Goal: Task Accomplishment & Management: Manage account settings

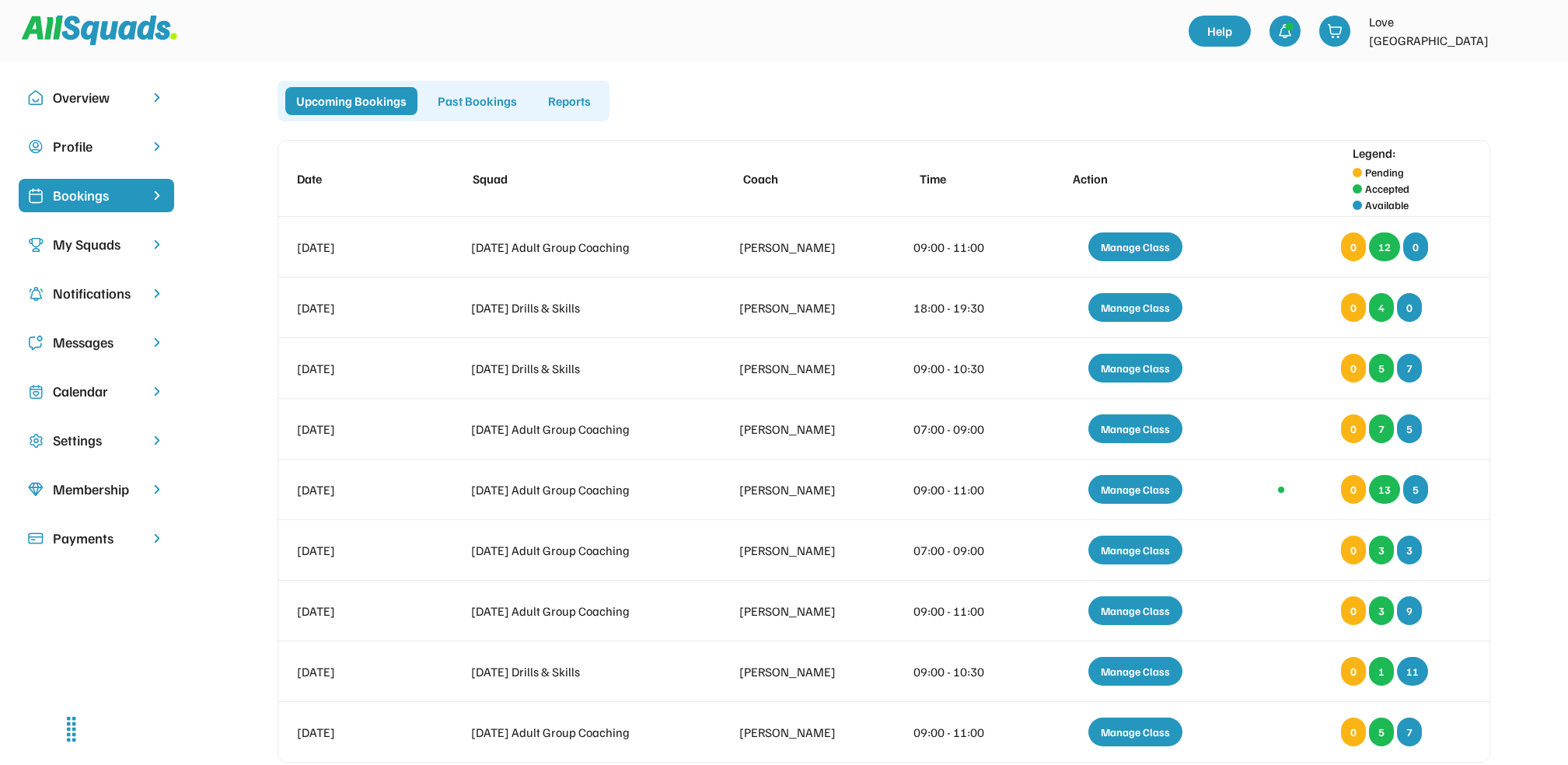
scroll to position [55, 0]
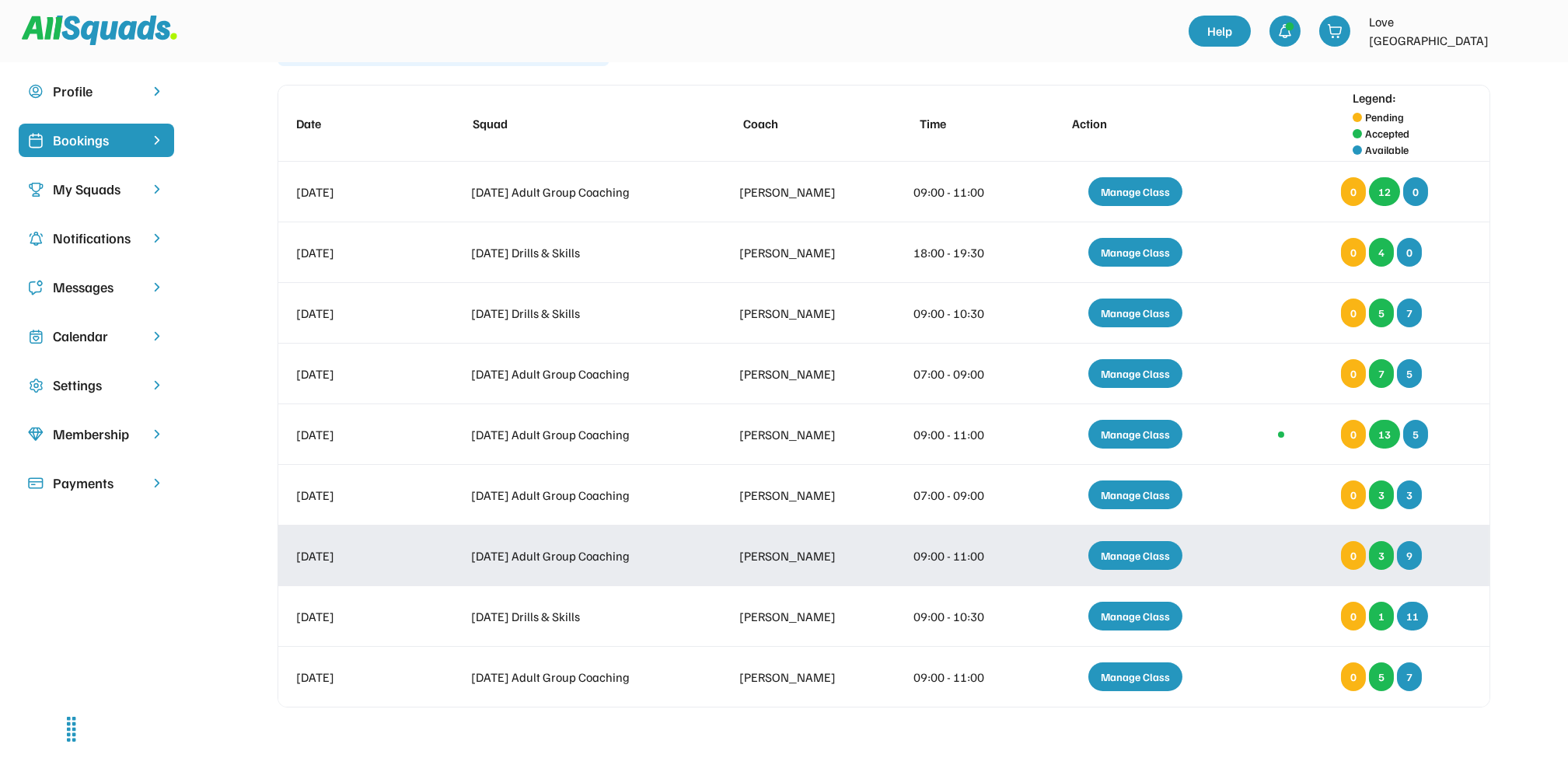
click at [1122, 548] on div "Manage Class" at bounding box center [1135, 556] width 94 height 29
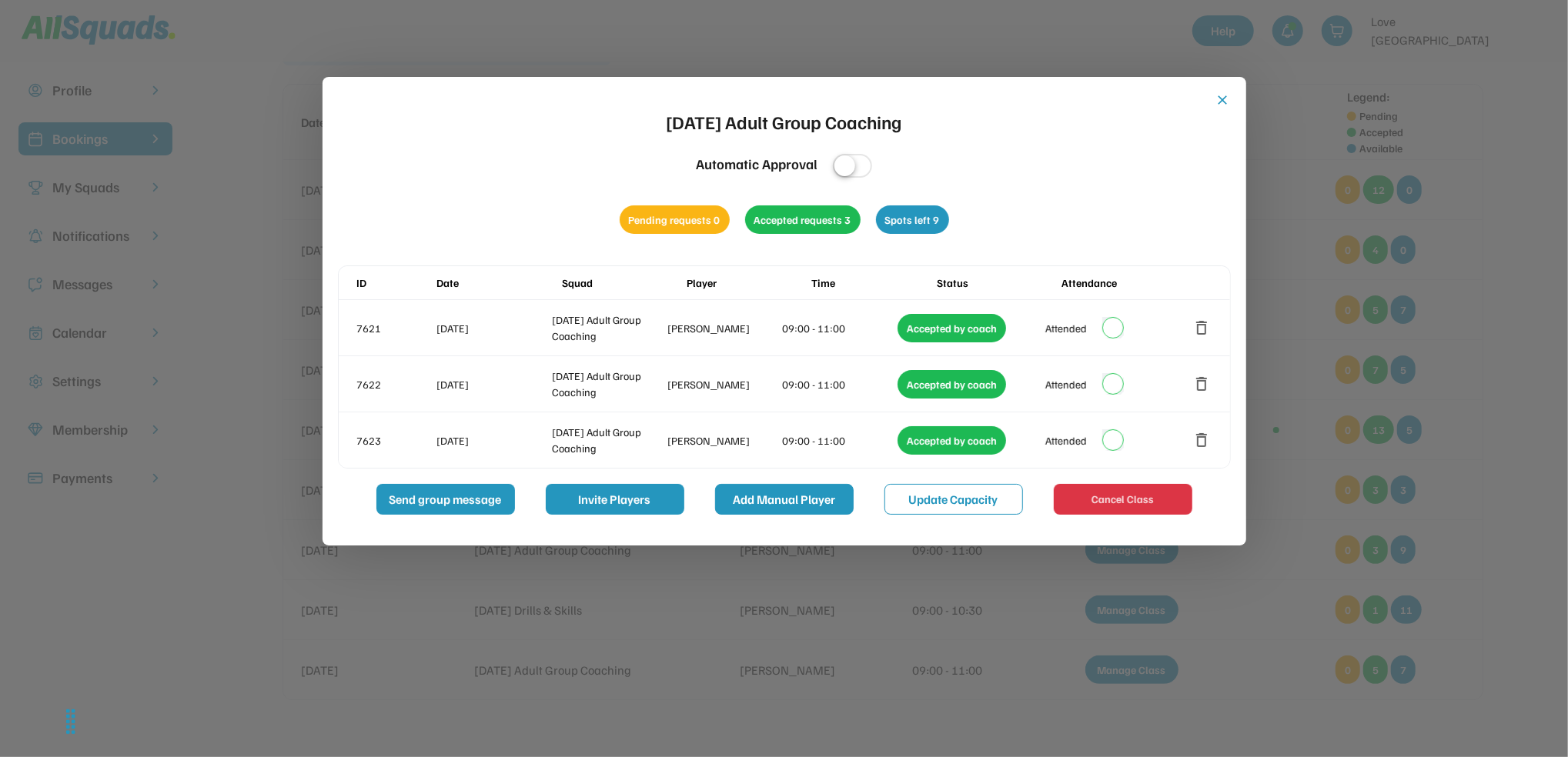
click at [773, 502] on button "Add Manual Player" at bounding box center [784, 499] width 139 height 31
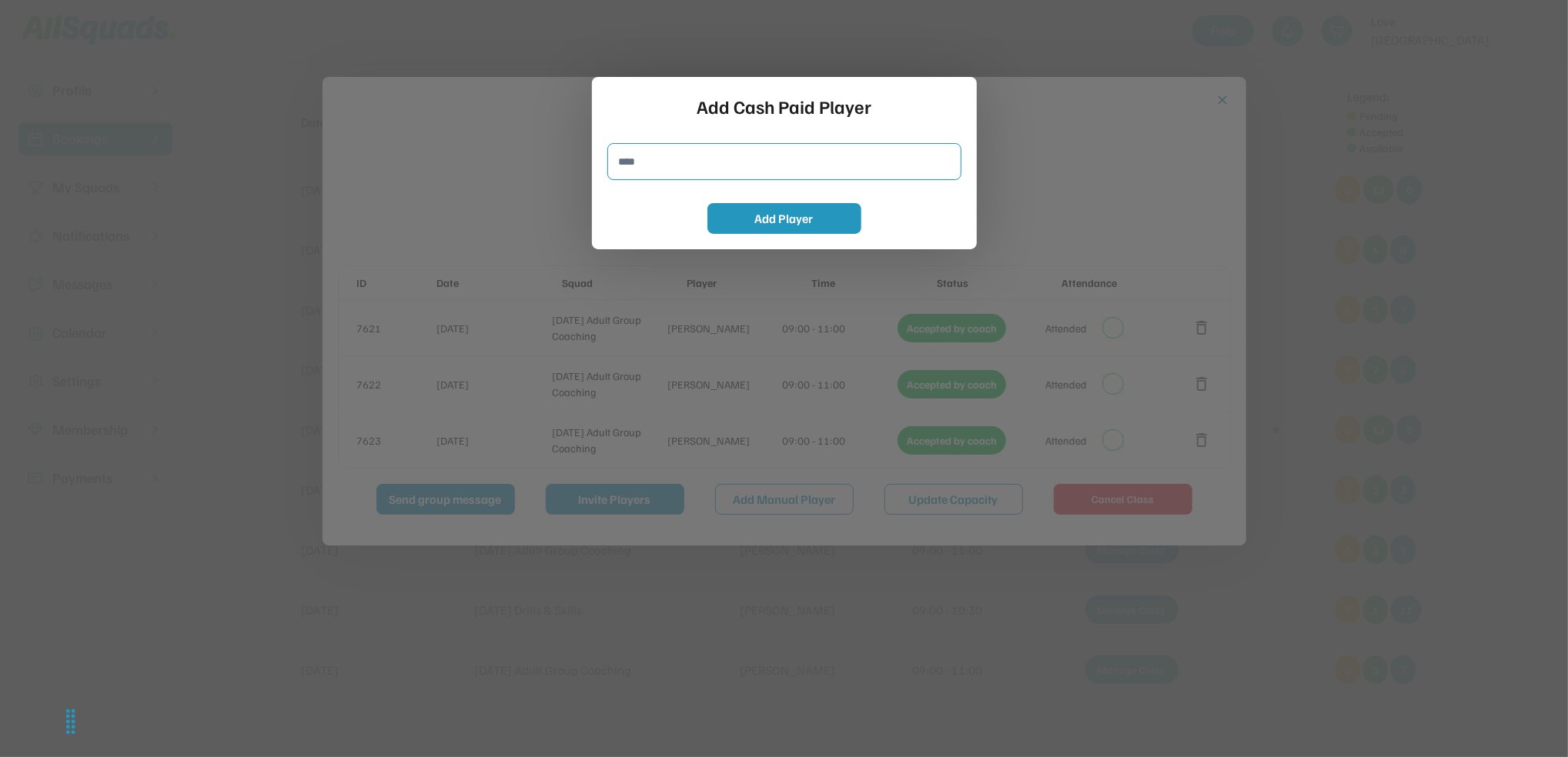
click at [659, 156] on input "input" at bounding box center [784, 161] width 354 height 37
type input "**********"
click at [809, 226] on button "Add Player" at bounding box center [784, 218] width 154 height 31
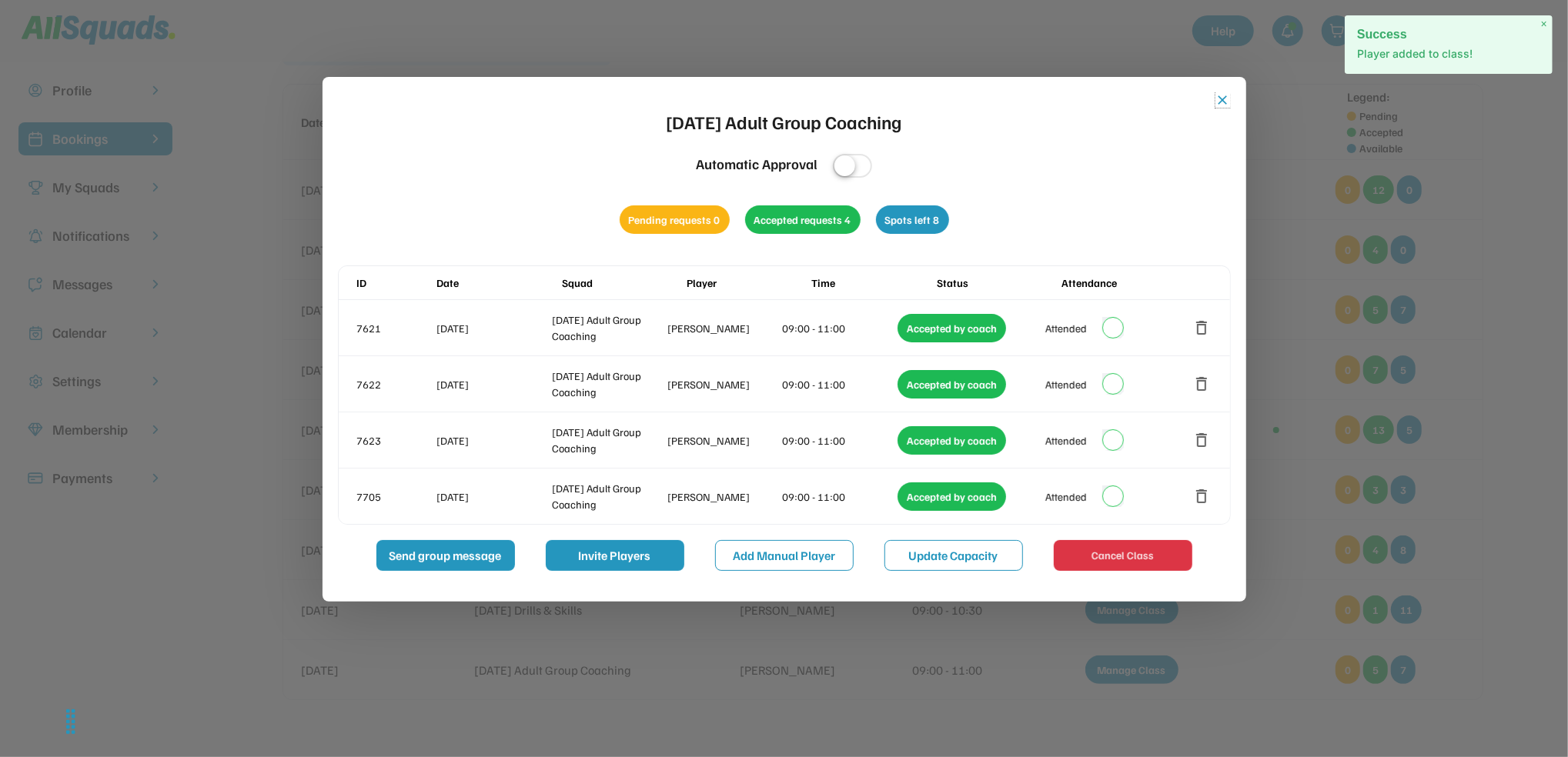
click at [1215, 97] on button "close" at bounding box center [1223, 100] width 15 height 15
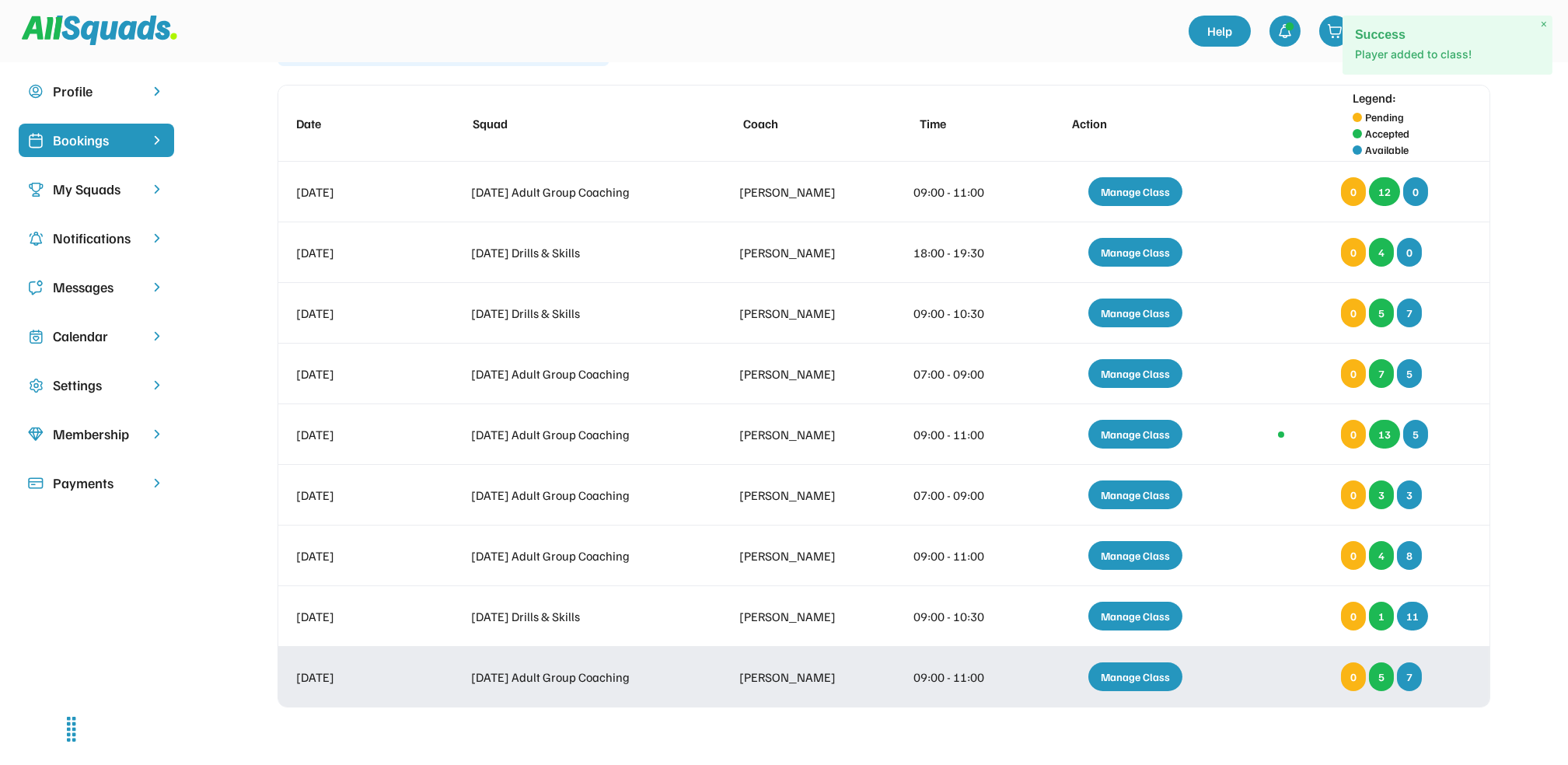
click at [1163, 674] on div "Manage Class" at bounding box center [1135, 677] width 94 height 29
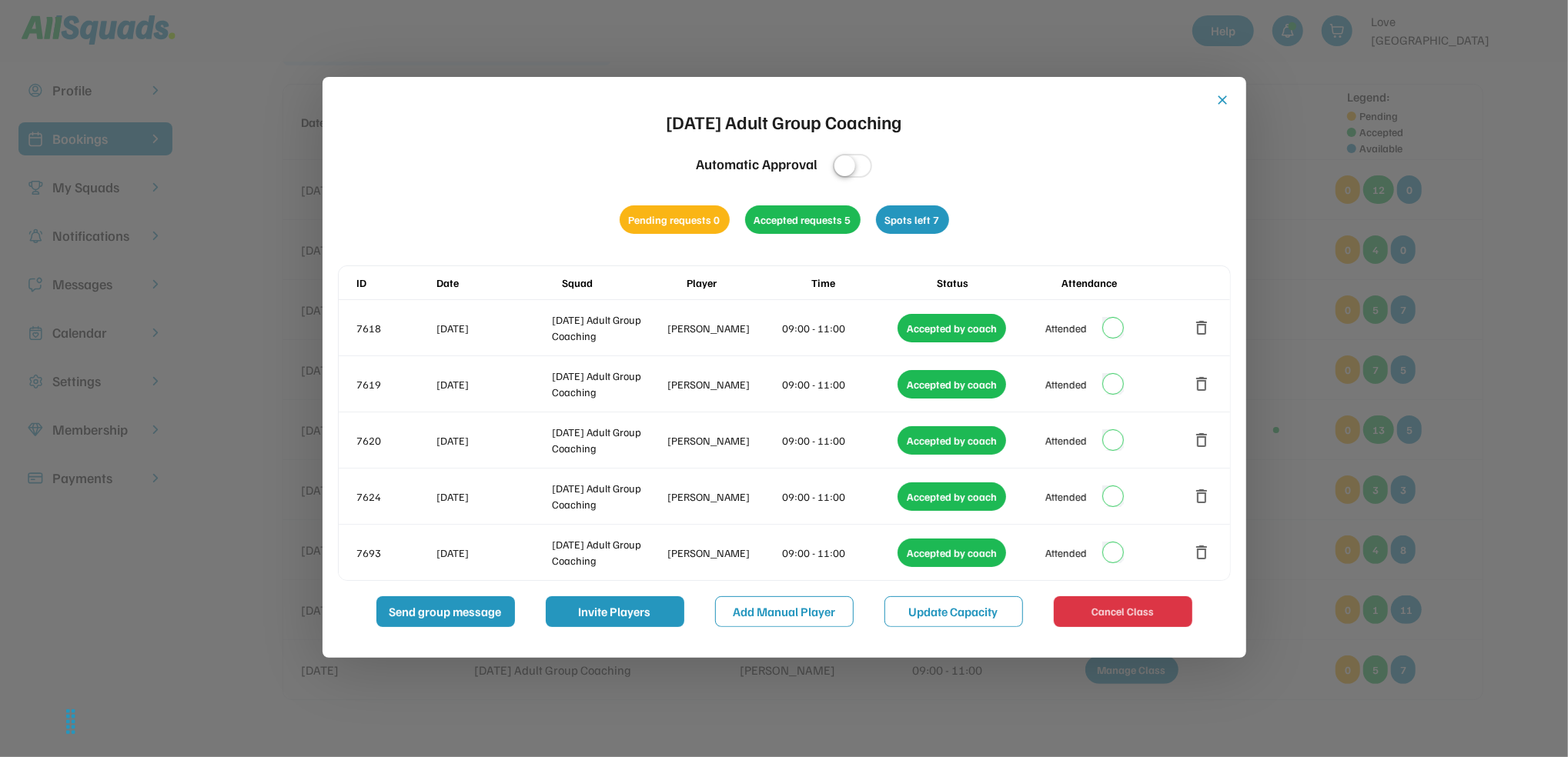
click at [1225, 103] on button "close" at bounding box center [1223, 100] width 15 height 15
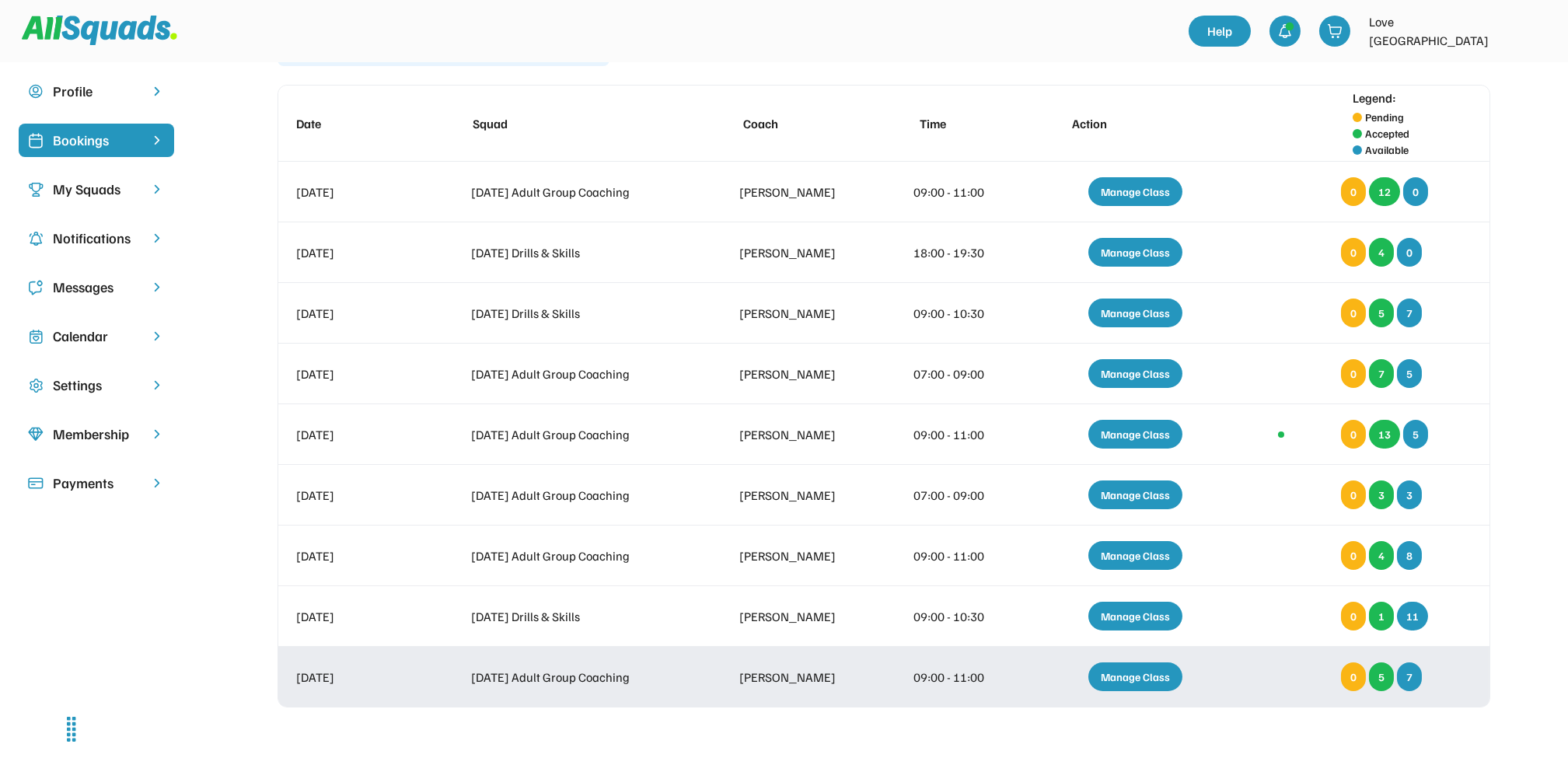
click at [1135, 682] on div "Manage Class" at bounding box center [1135, 677] width 94 height 29
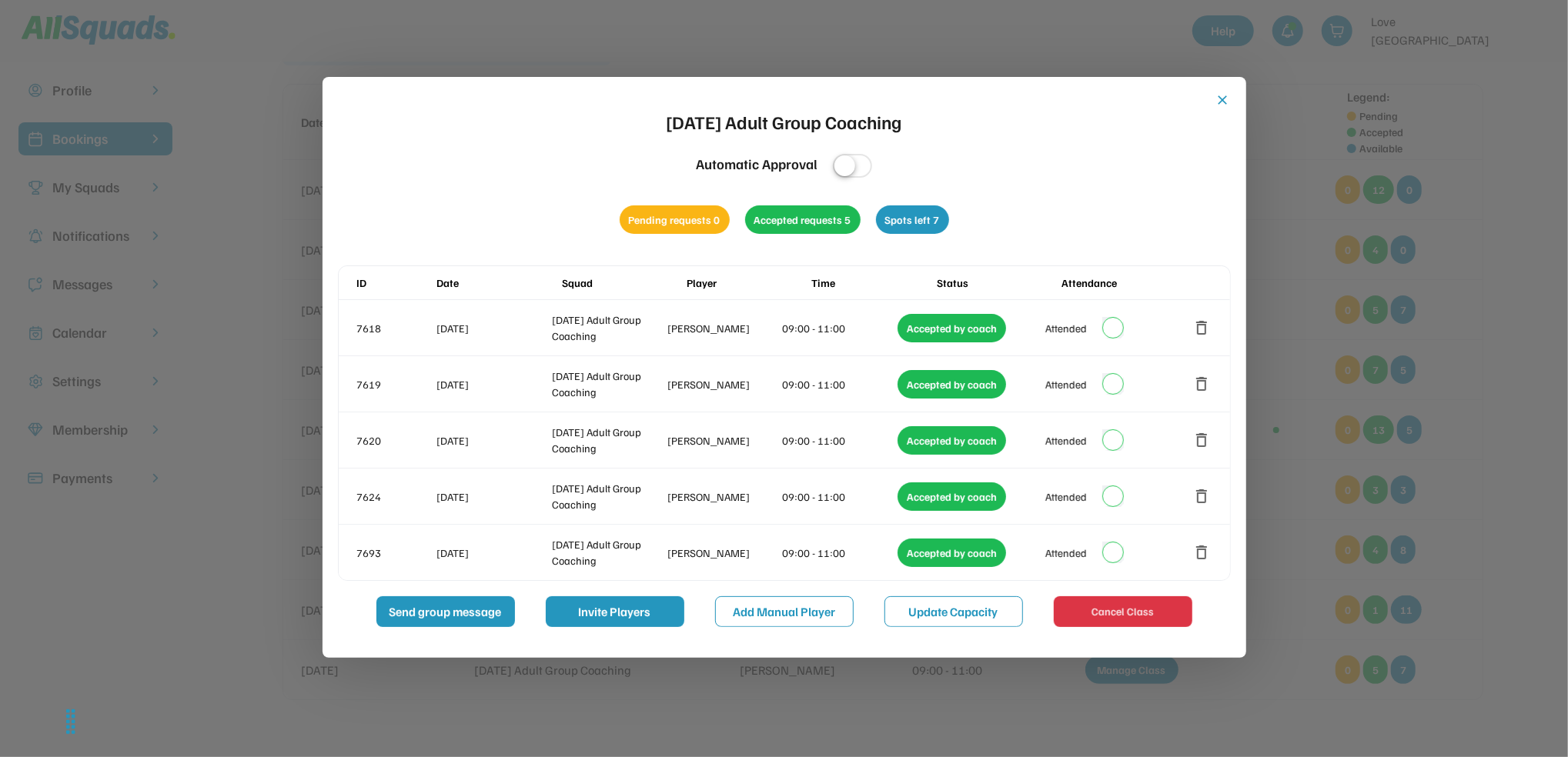
click at [1227, 102] on button "close" at bounding box center [1223, 100] width 15 height 15
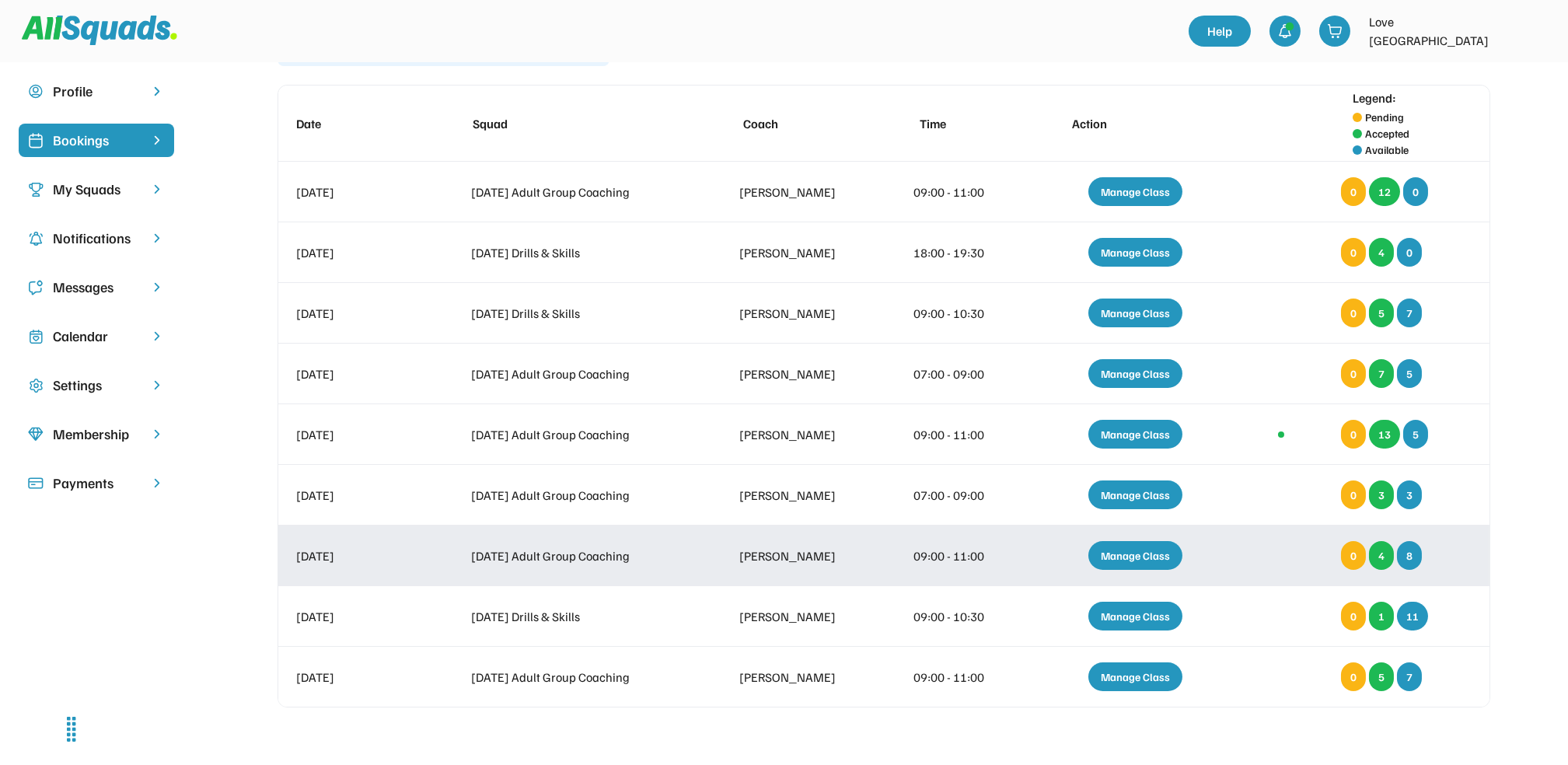
click at [1140, 552] on div "Manage Class" at bounding box center [1135, 556] width 94 height 29
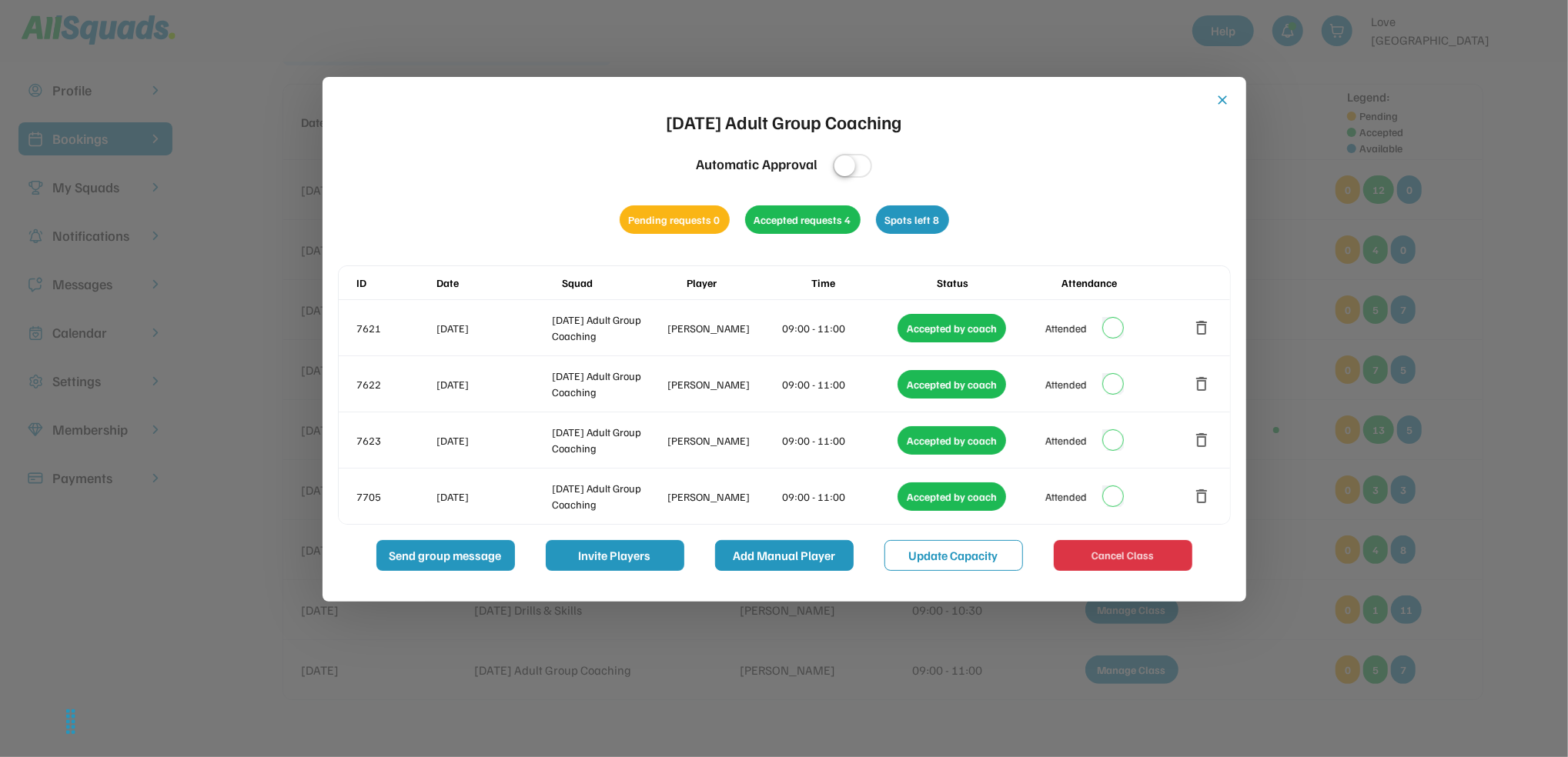
click at [784, 555] on button "Add Manual Player" at bounding box center [784, 555] width 139 height 31
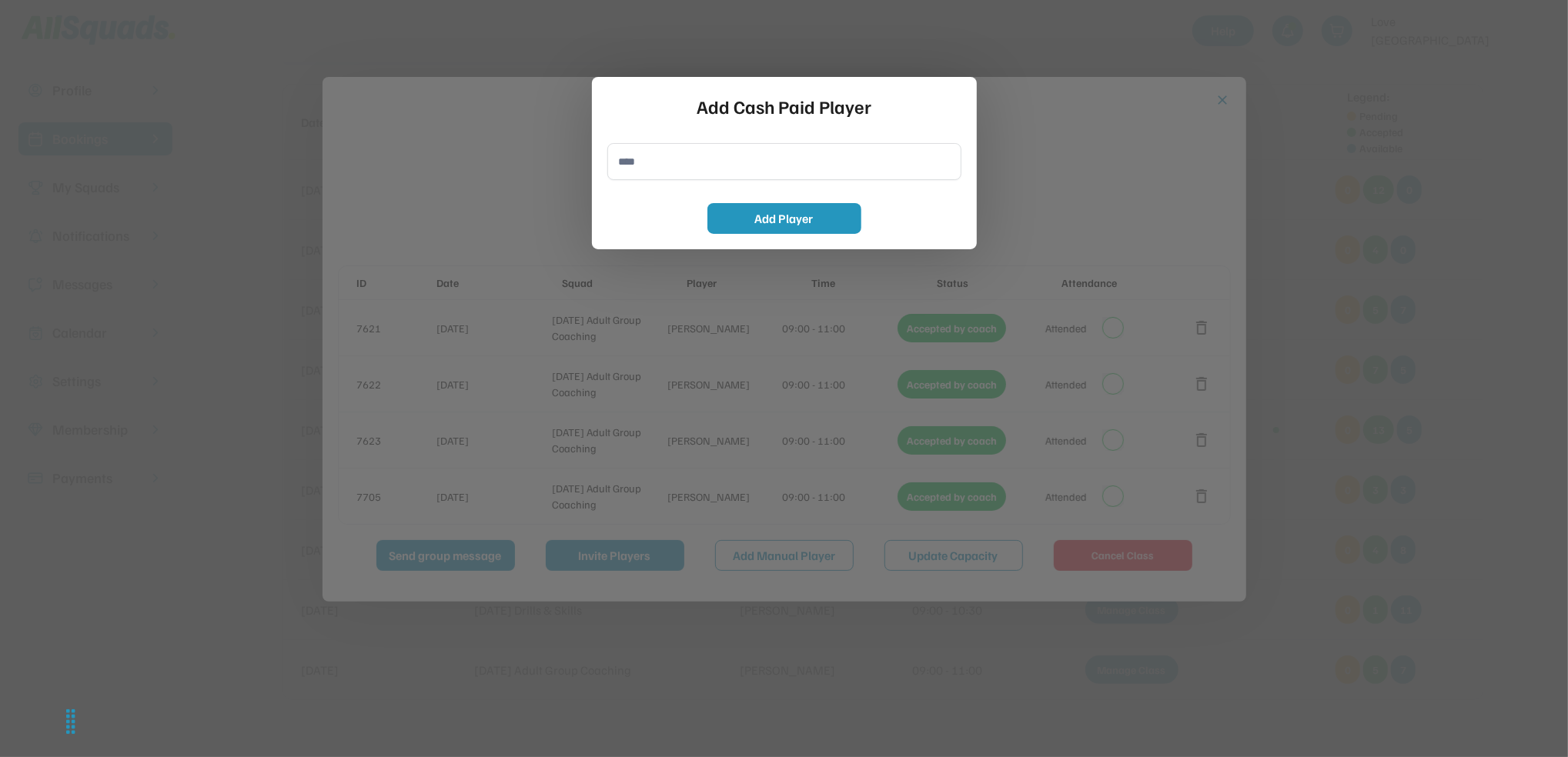
click at [717, 151] on input "input" at bounding box center [784, 161] width 354 height 37
type input "**********"
click at [730, 214] on button "Add Player" at bounding box center [784, 218] width 154 height 31
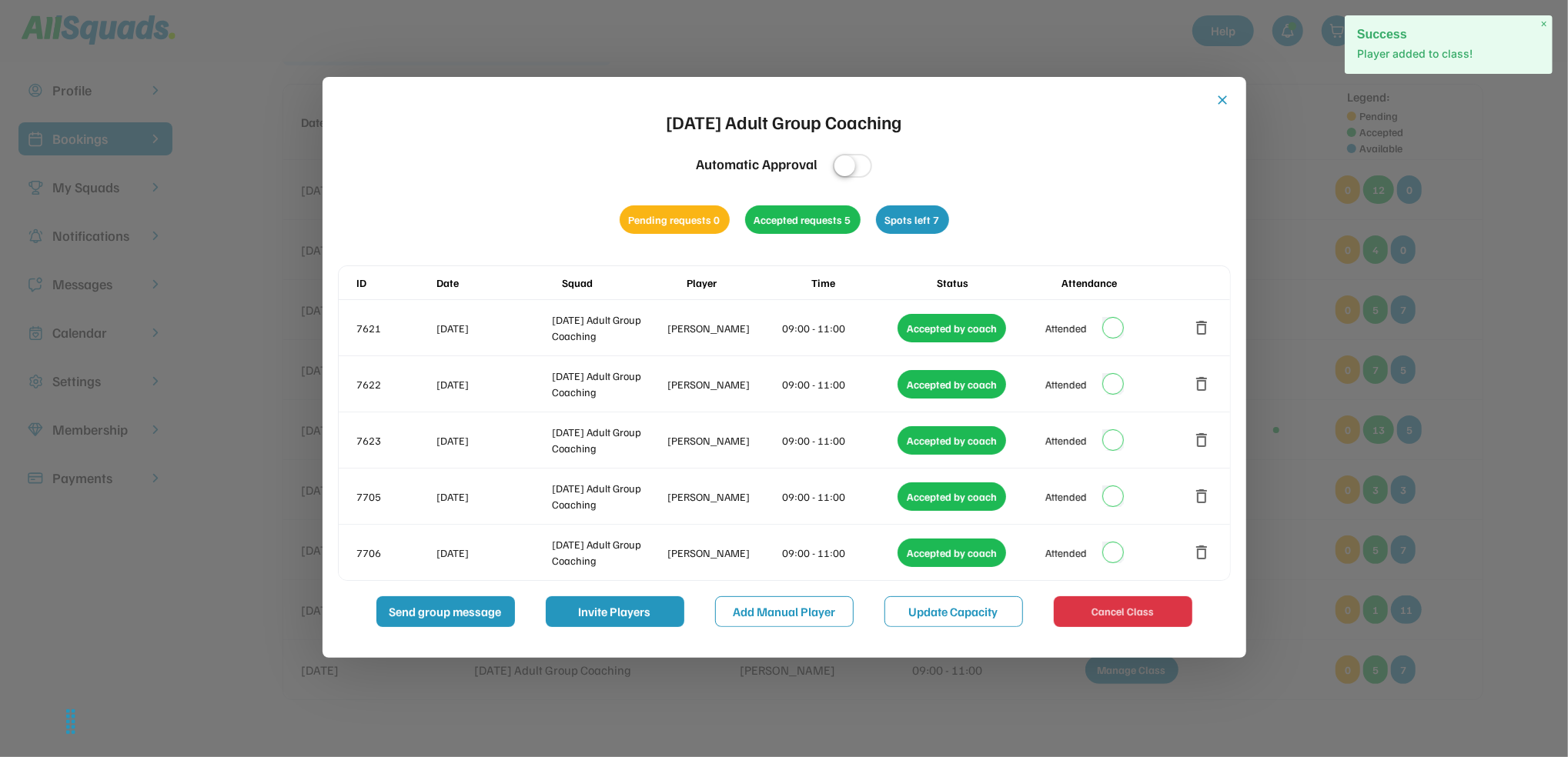
click at [1220, 104] on button "close" at bounding box center [1223, 100] width 15 height 15
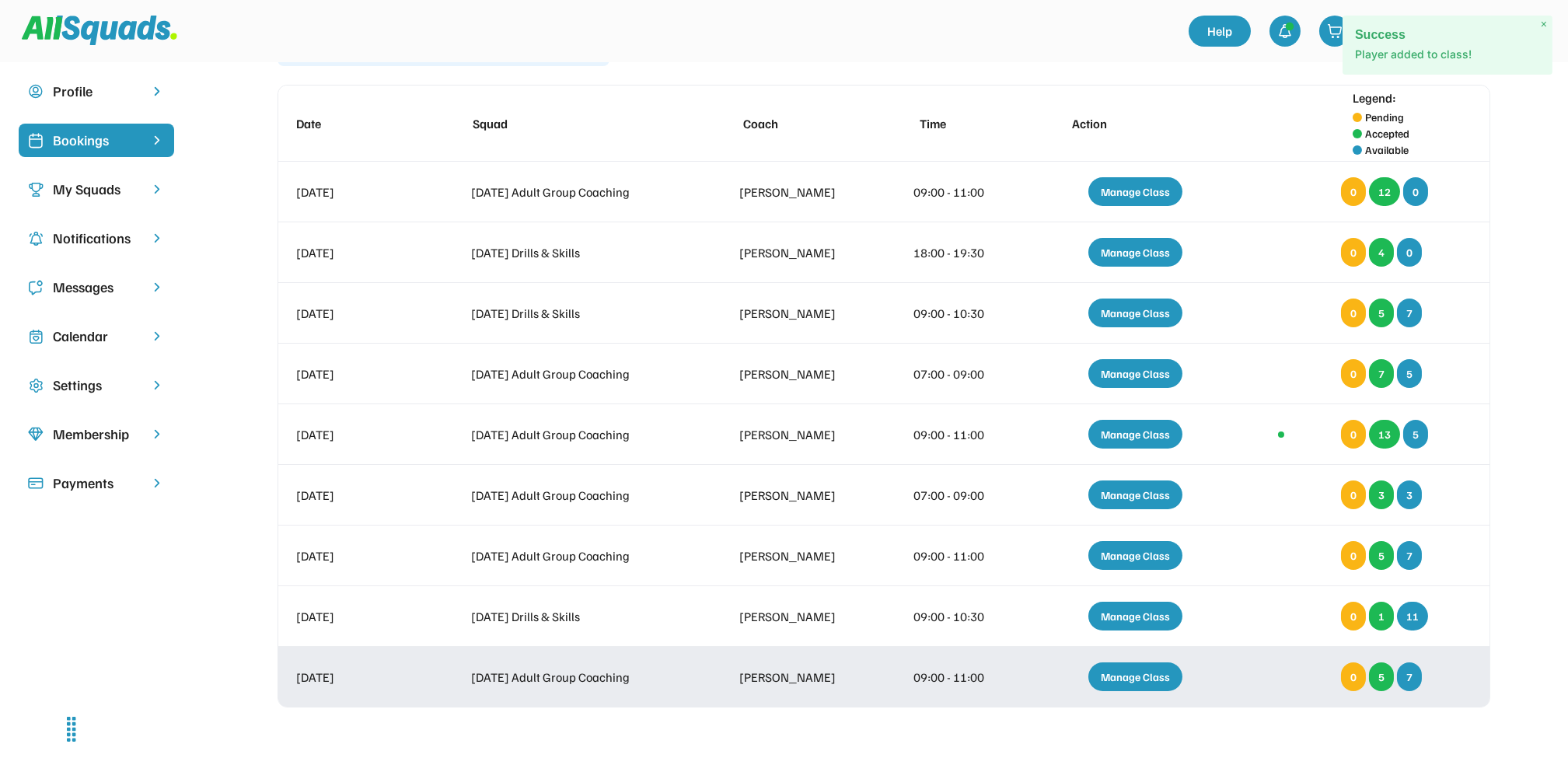
click at [1124, 674] on div "Manage Class" at bounding box center [1135, 677] width 94 height 29
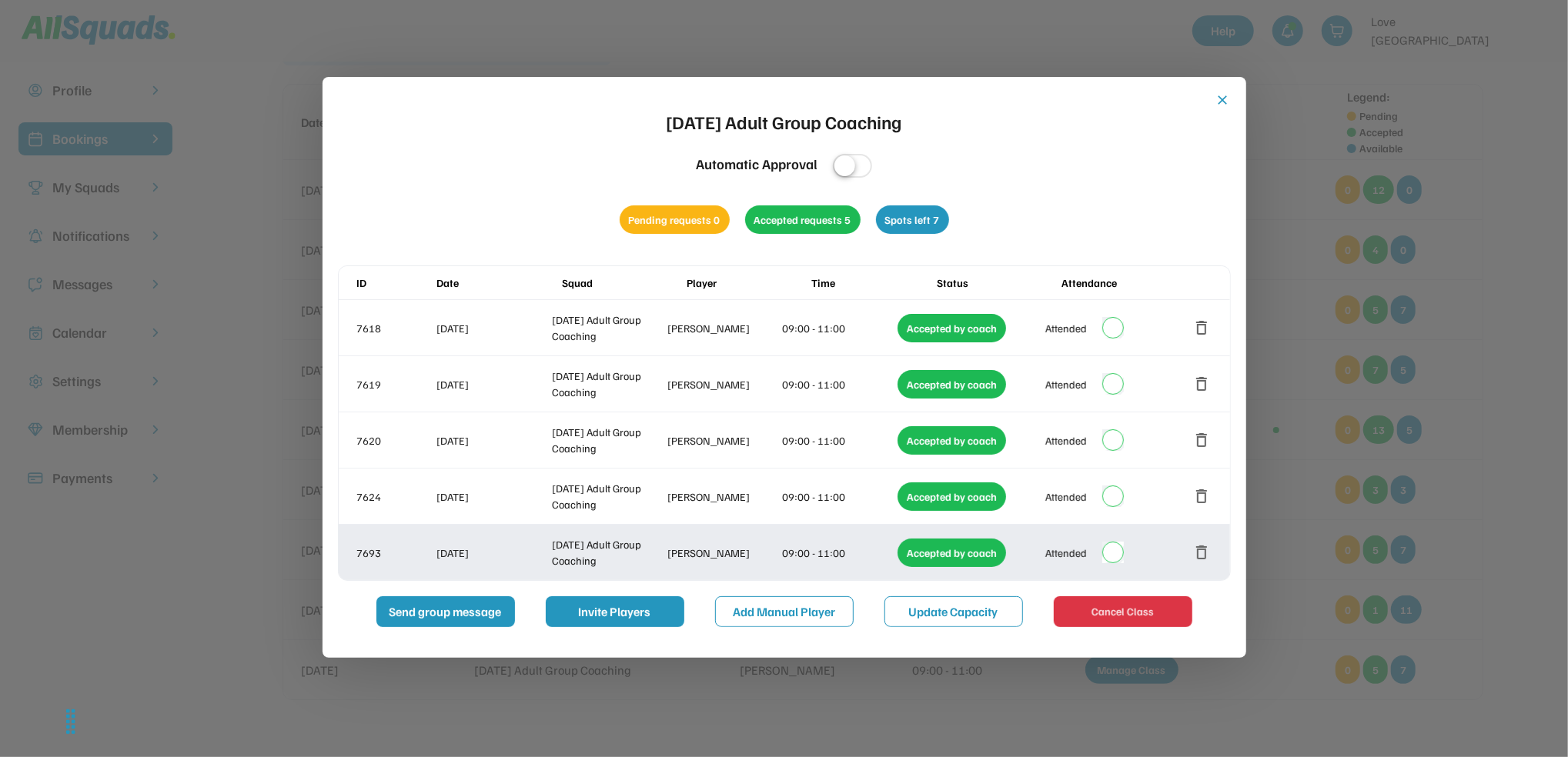
click at [1201, 550] on button "delete" at bounding box center [1203, 553] width 19 height 19
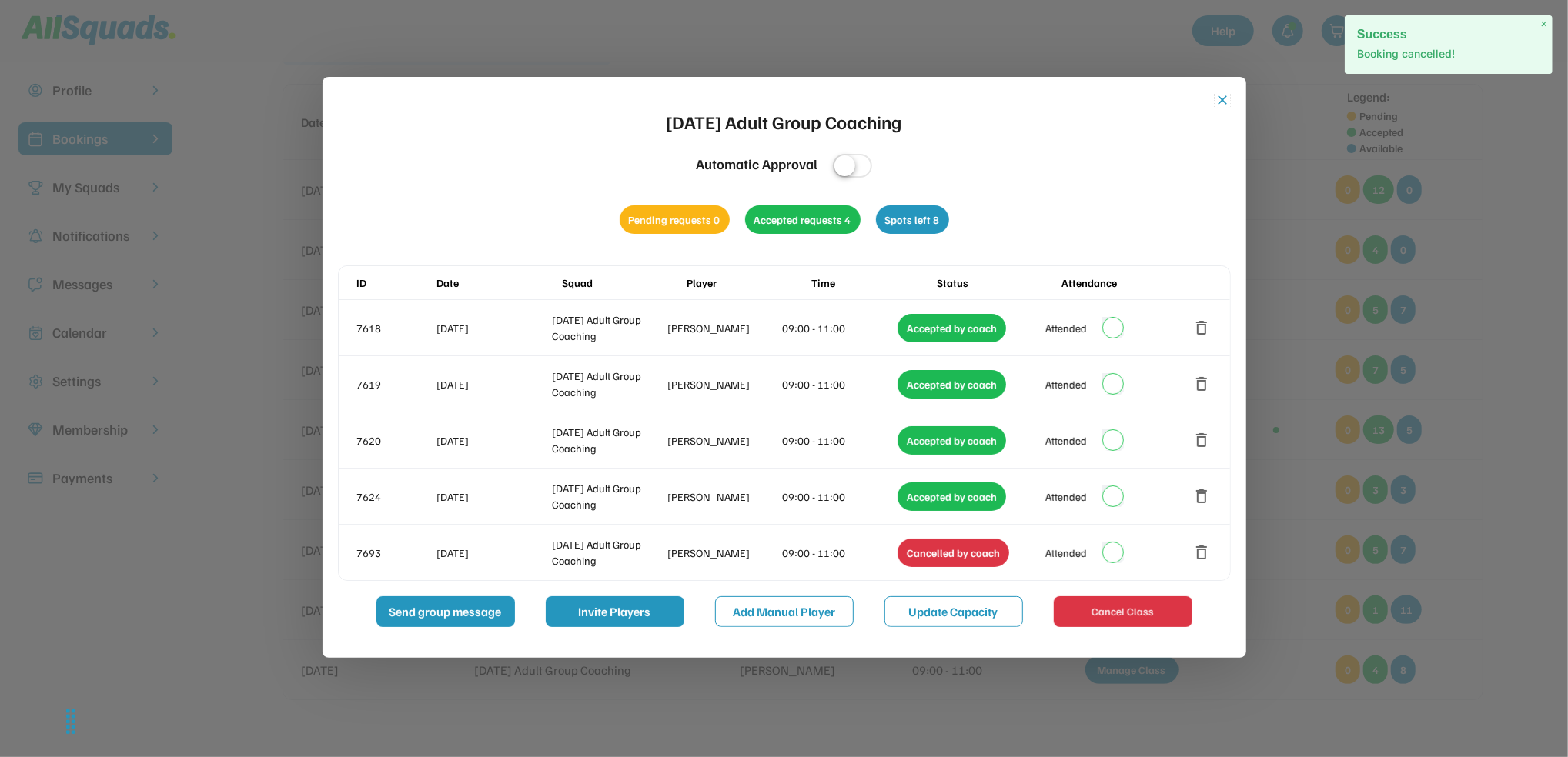
click at [1223, 99] on button "close" at bounding box center [1223, 100] width 15 height 15
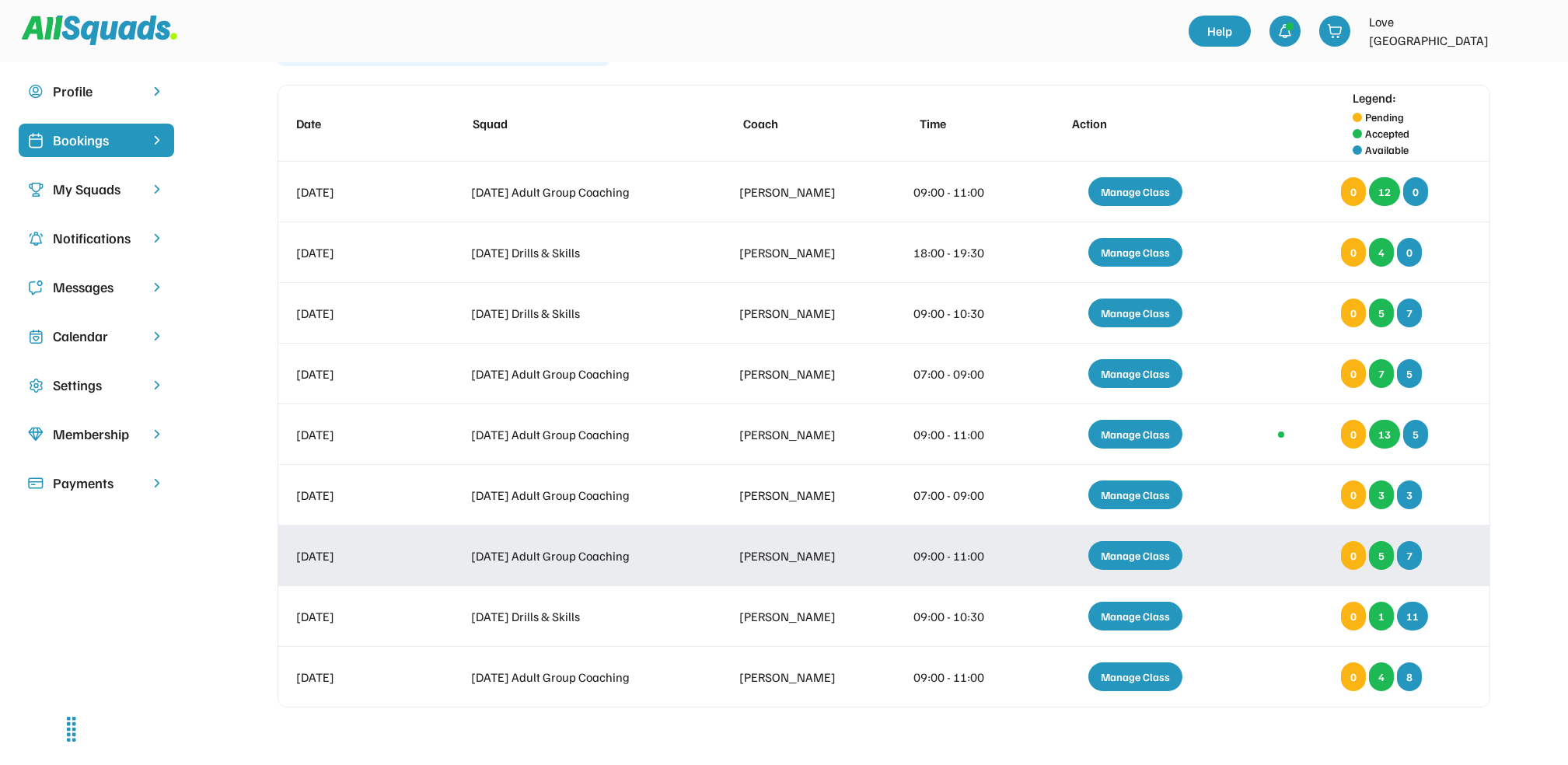
click at [1161, 558] on div "Manage Class" at bounding box center [1135, 556] width 94 height 29
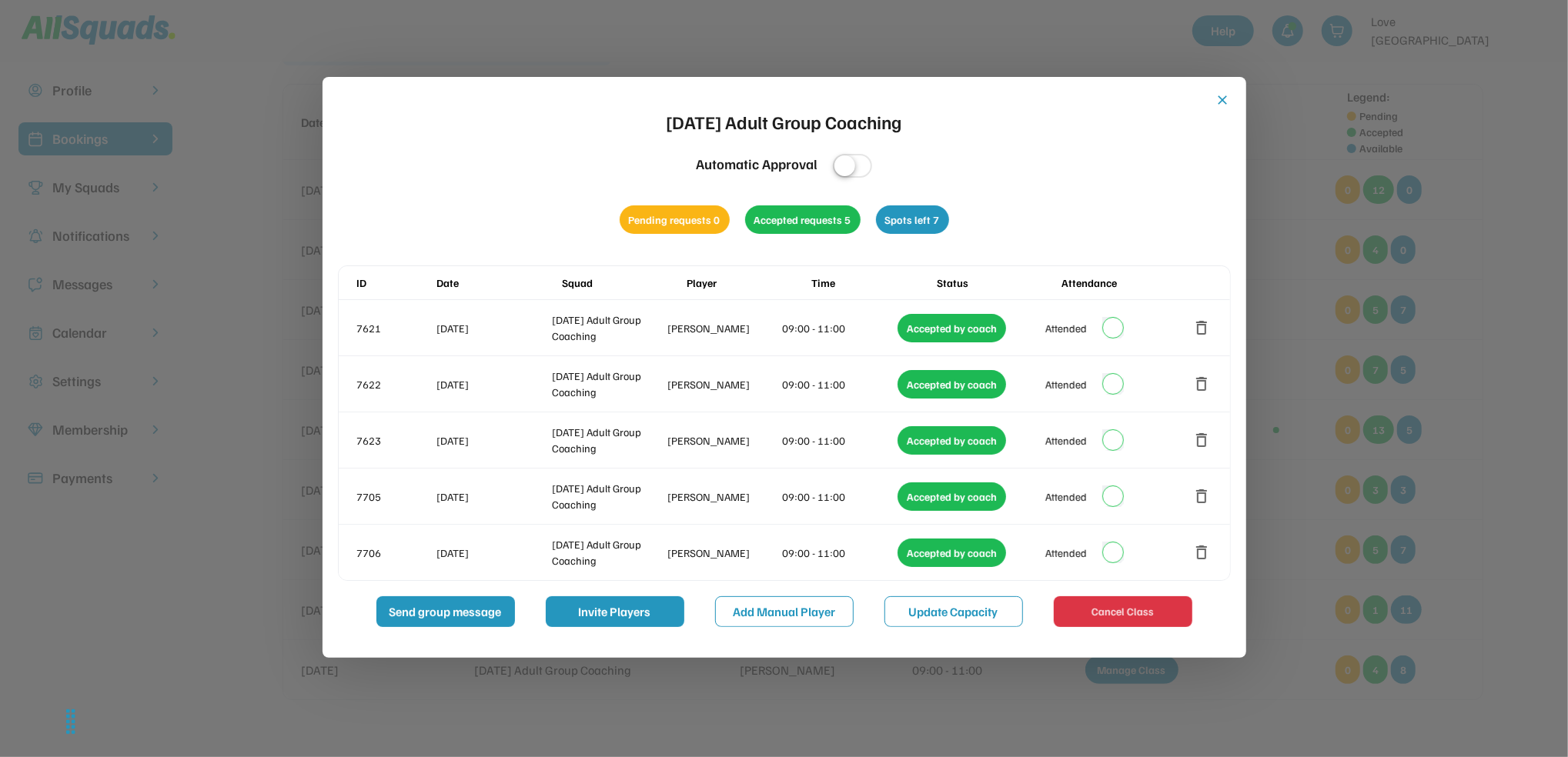
click at [1226, 103] on button "close" at bounding box center [1223, 100] width 15 height 15
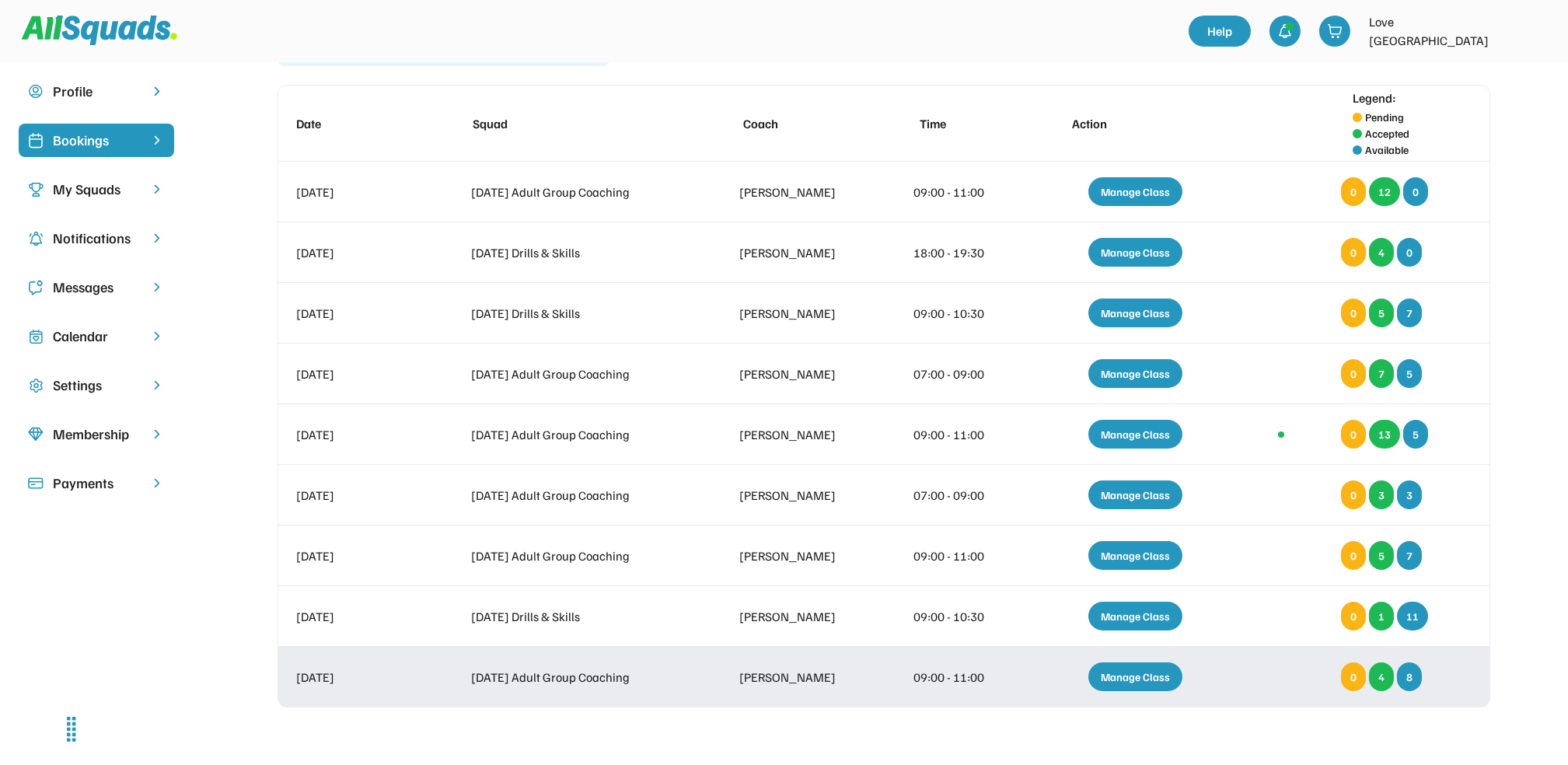
click at [1138, 683] on div "Manage Class" at bounding box center [1135, 677] width 94 height 29
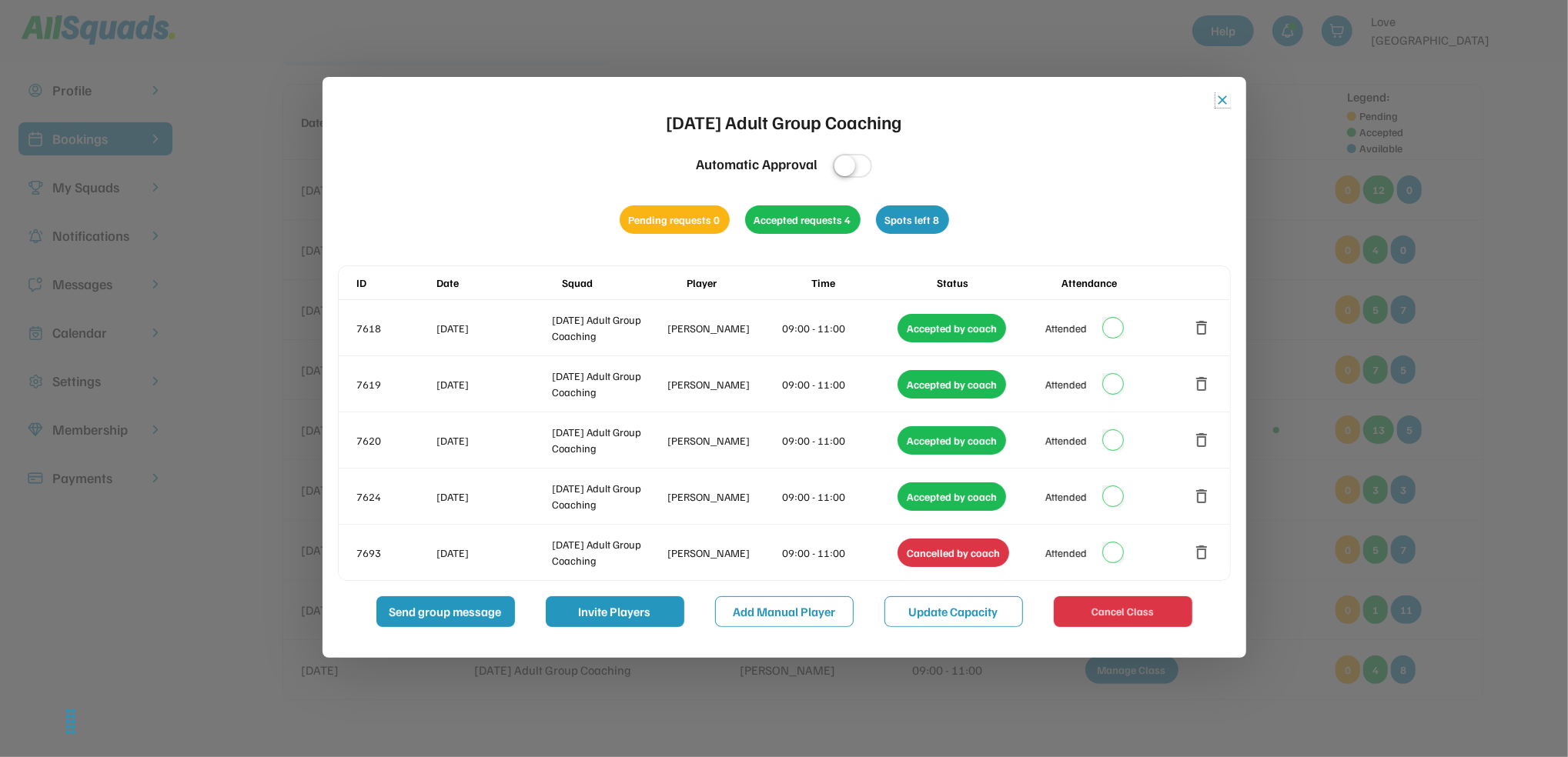
click at [1222, 98] on button "close" at bounding box center [1223, 100] width 15 height 15
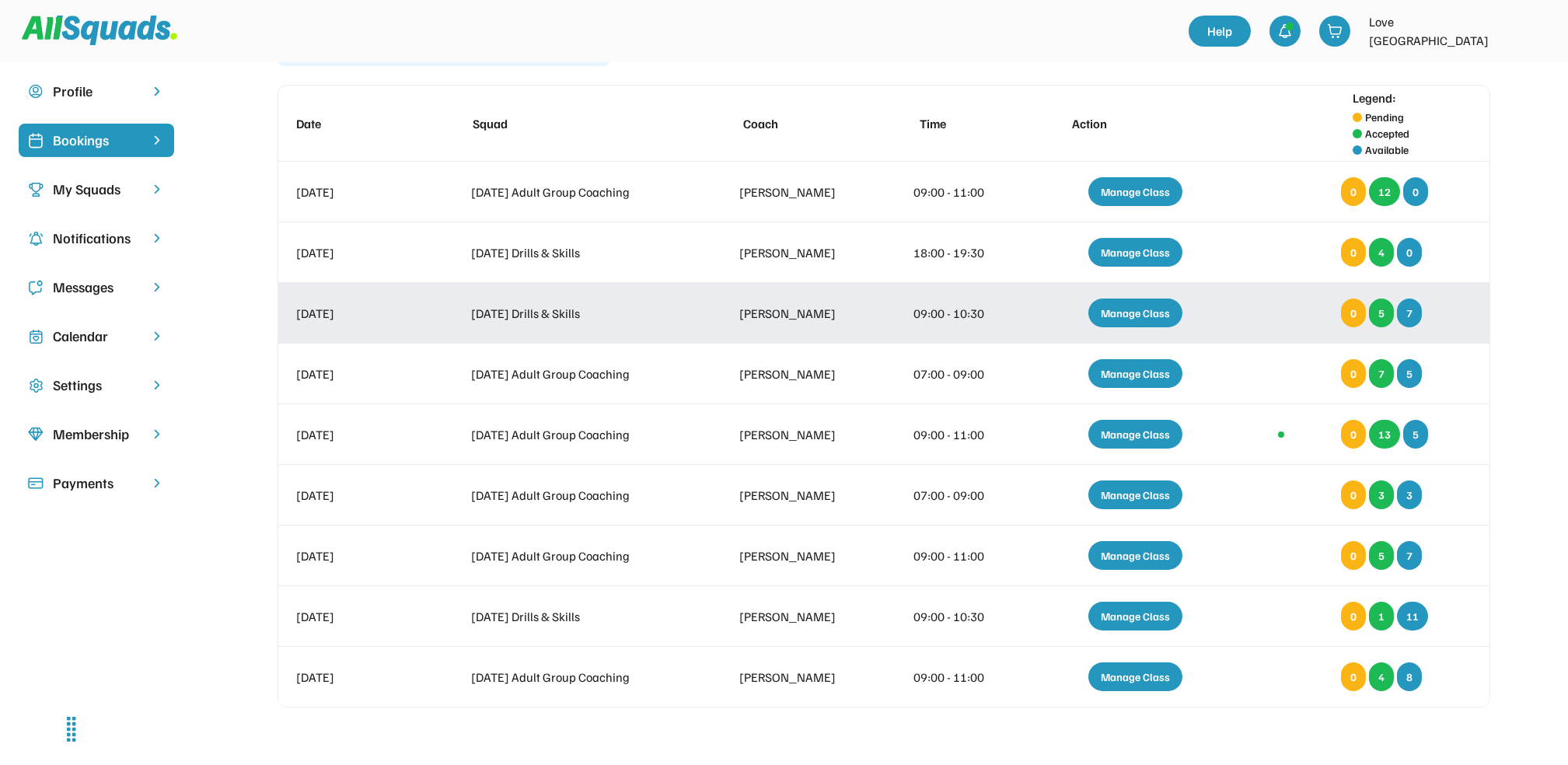
click at [1123, 313] on div "Manage Class" at bounding box center [1135, 313] width 94 height 29
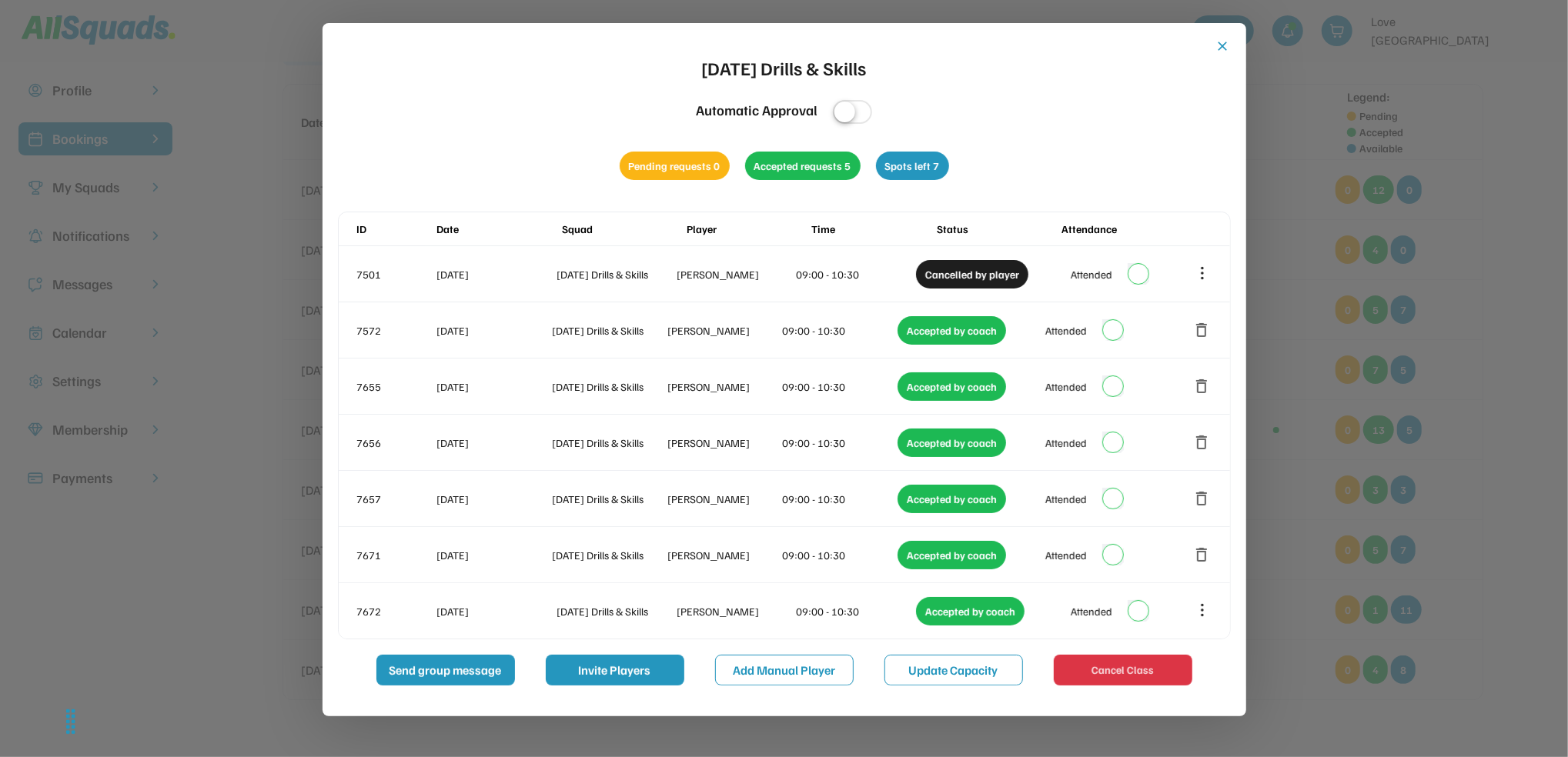
click at [1220, 49] on button "close" at bounding box center [1223, 46] width 15 height 15
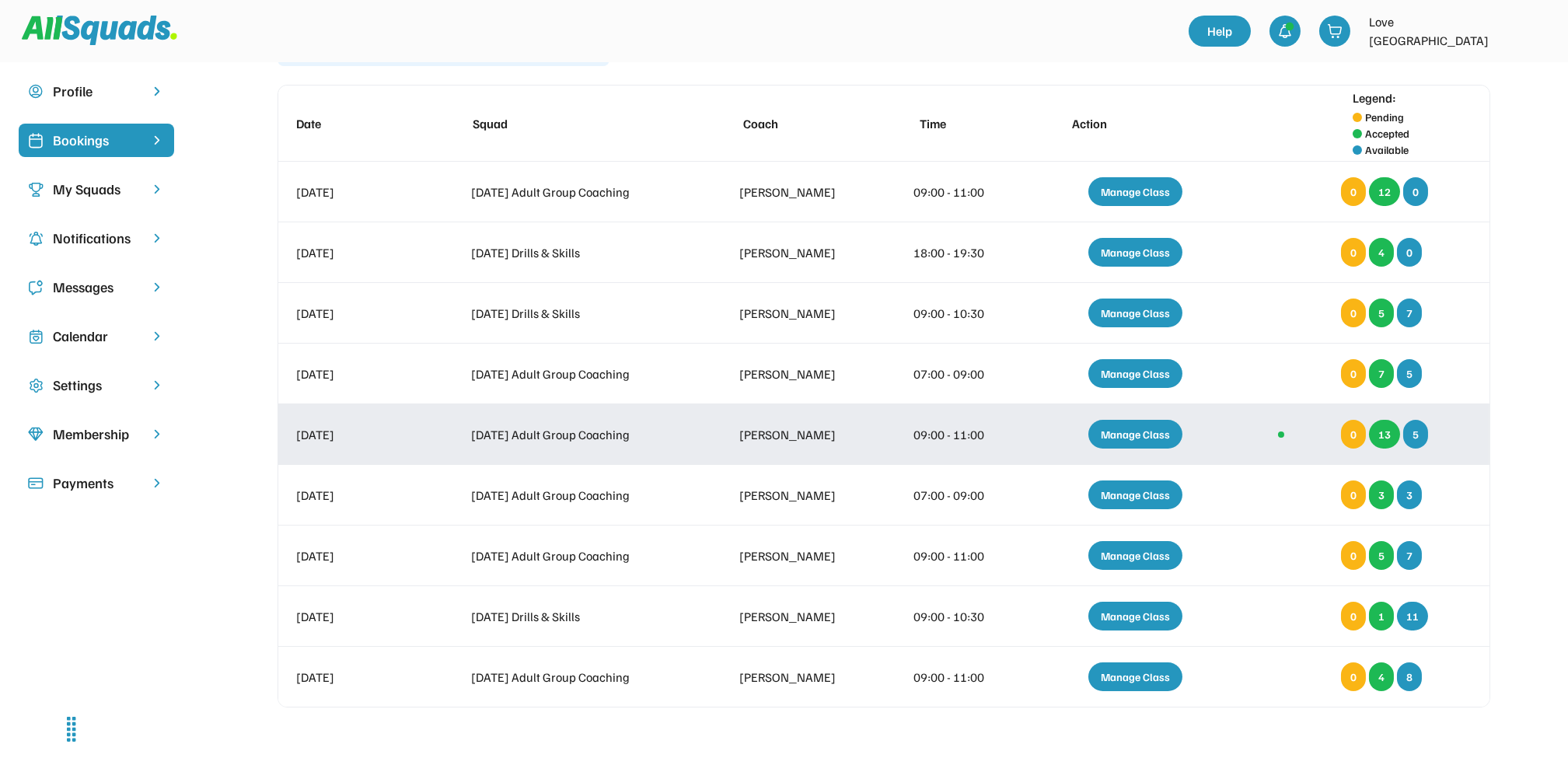
scroll to position [0, 0]
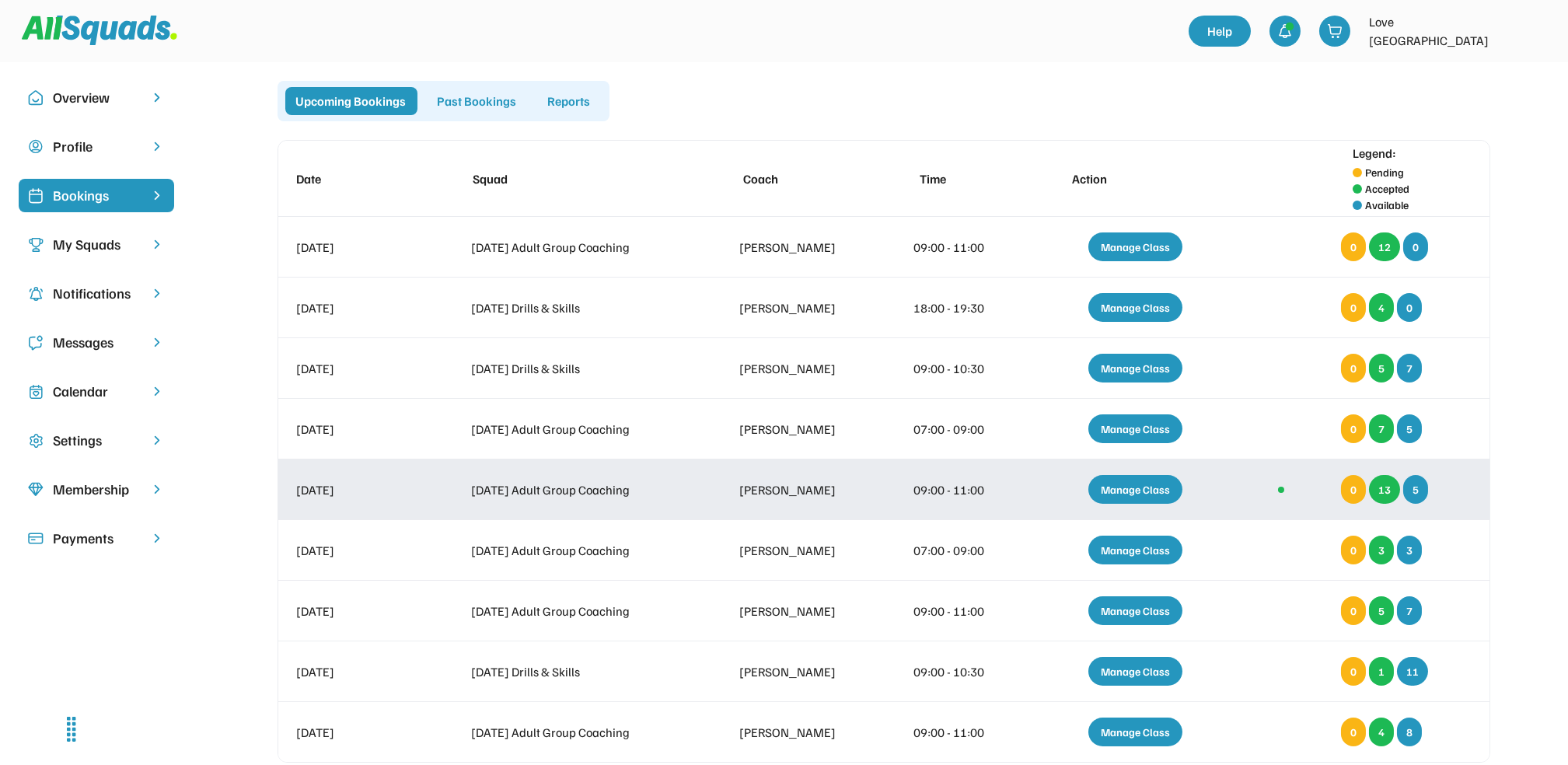
click at [1159, 481] on div "Manage Class" at bounding box center [1135, 490] width 94 height 29
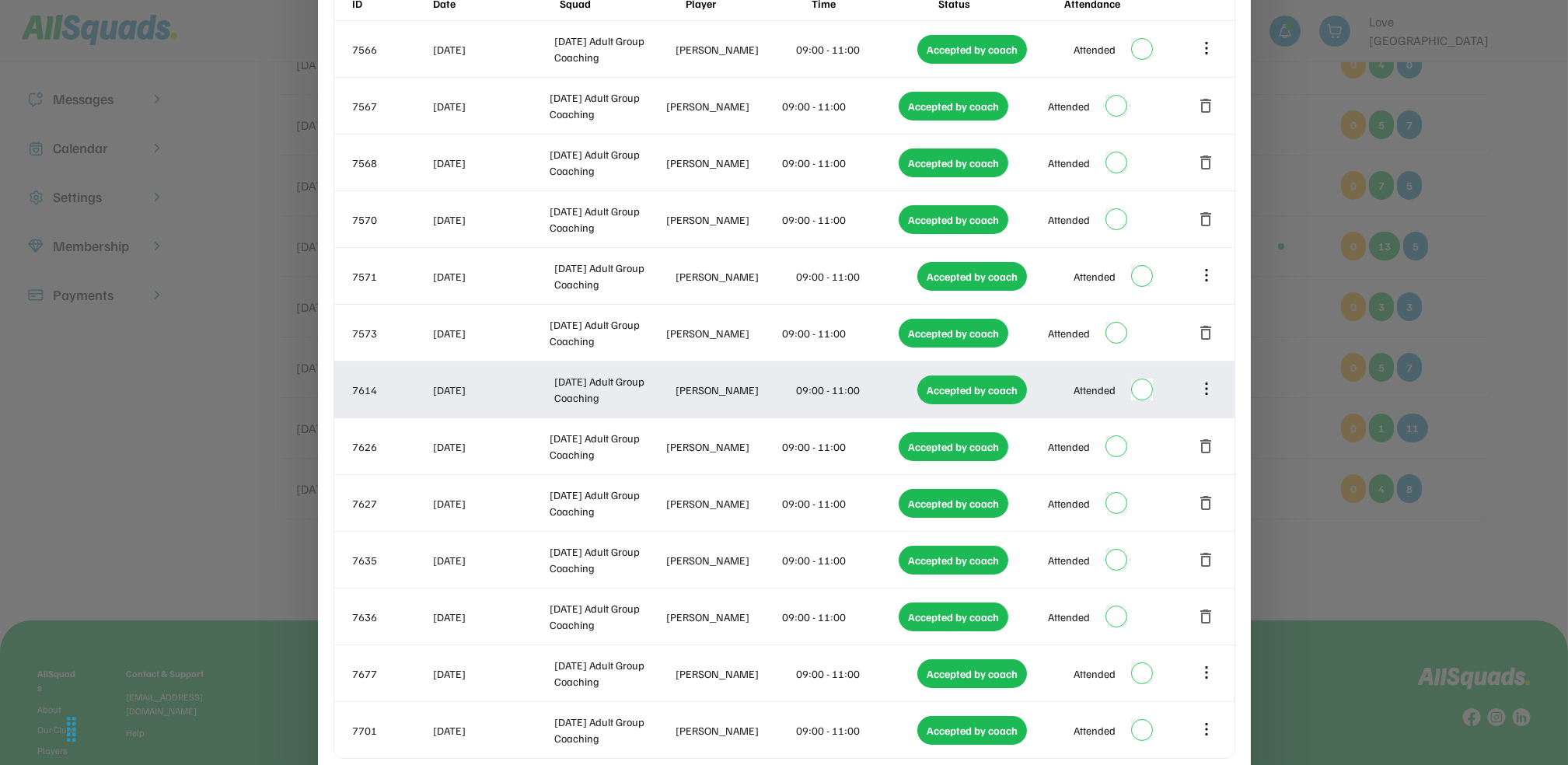
scroll to position [409, 0]
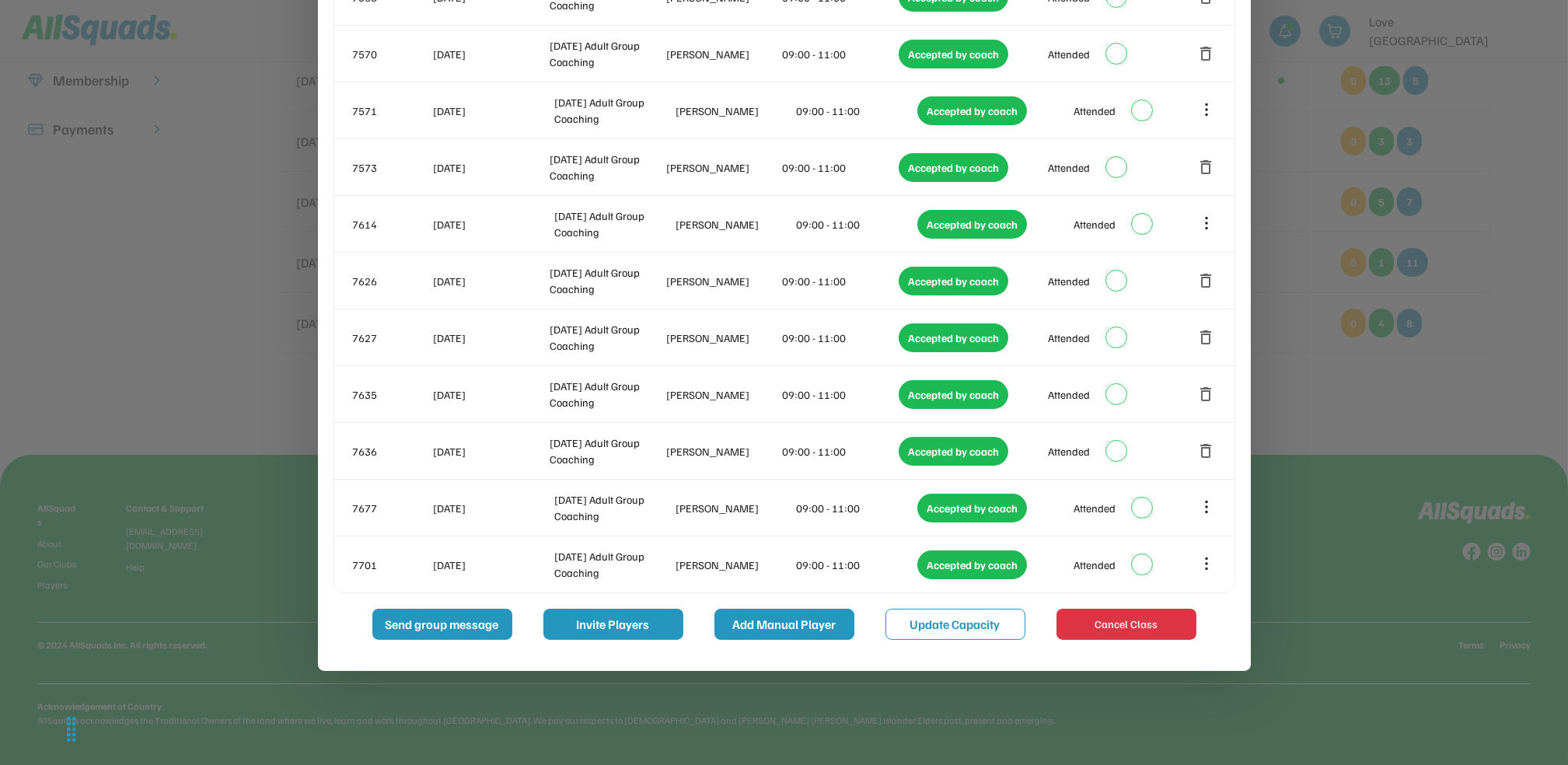
click at [785, 636] on button "Add Manual Player" at bounding box center [784, 624] width 140 height 31
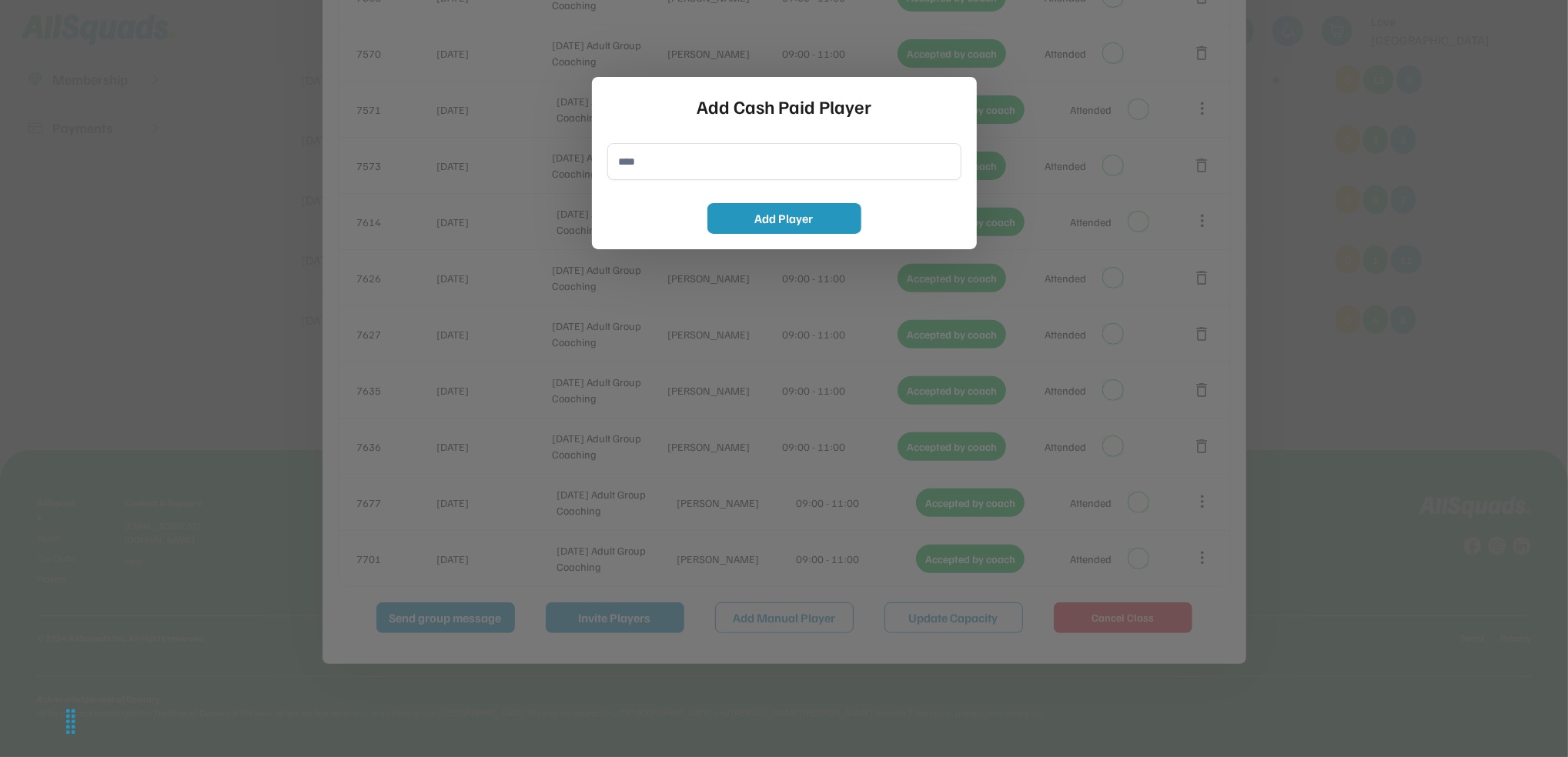
click at [692, 176] on input "input" at bounding box center [784, 161] width 354 height 37
type input "**********"
click at [726, 226] on button "Add Player" at bounding box center [784, 218] width 154 height 31
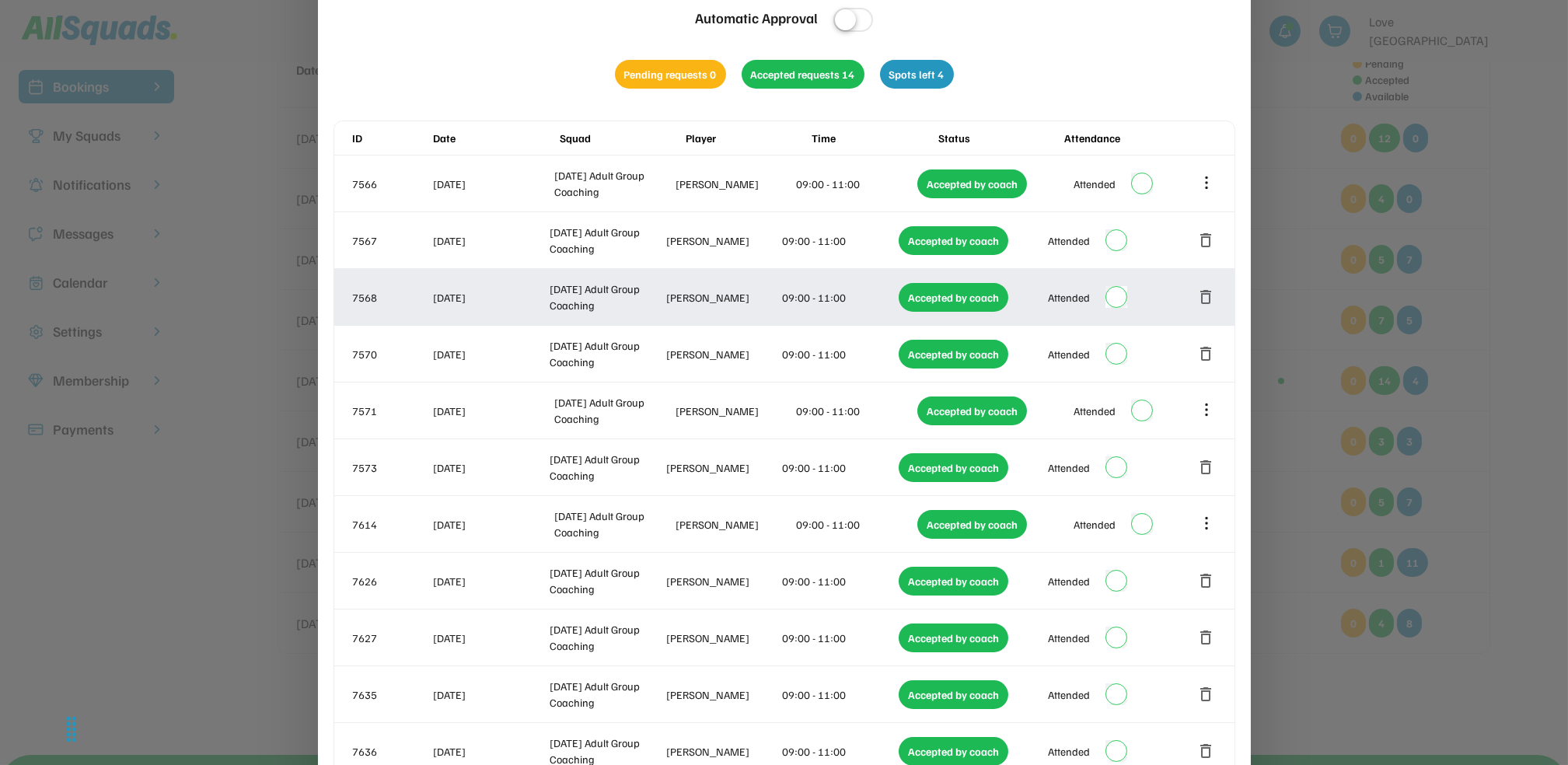
scroll to position [0, 0]
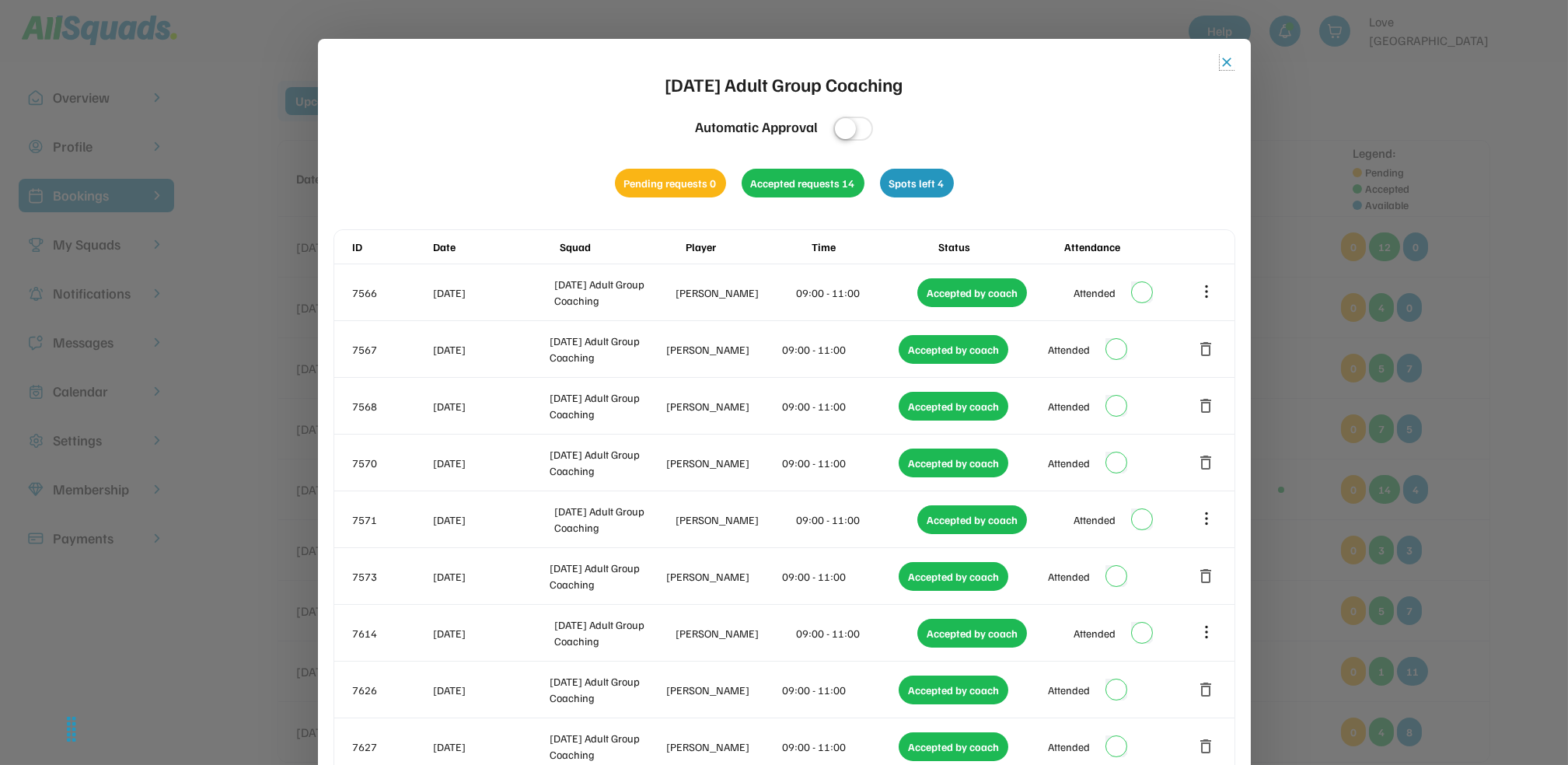
click at [1229, 62] on button "close" at bounding box center [1227, 62] width 15 height 15
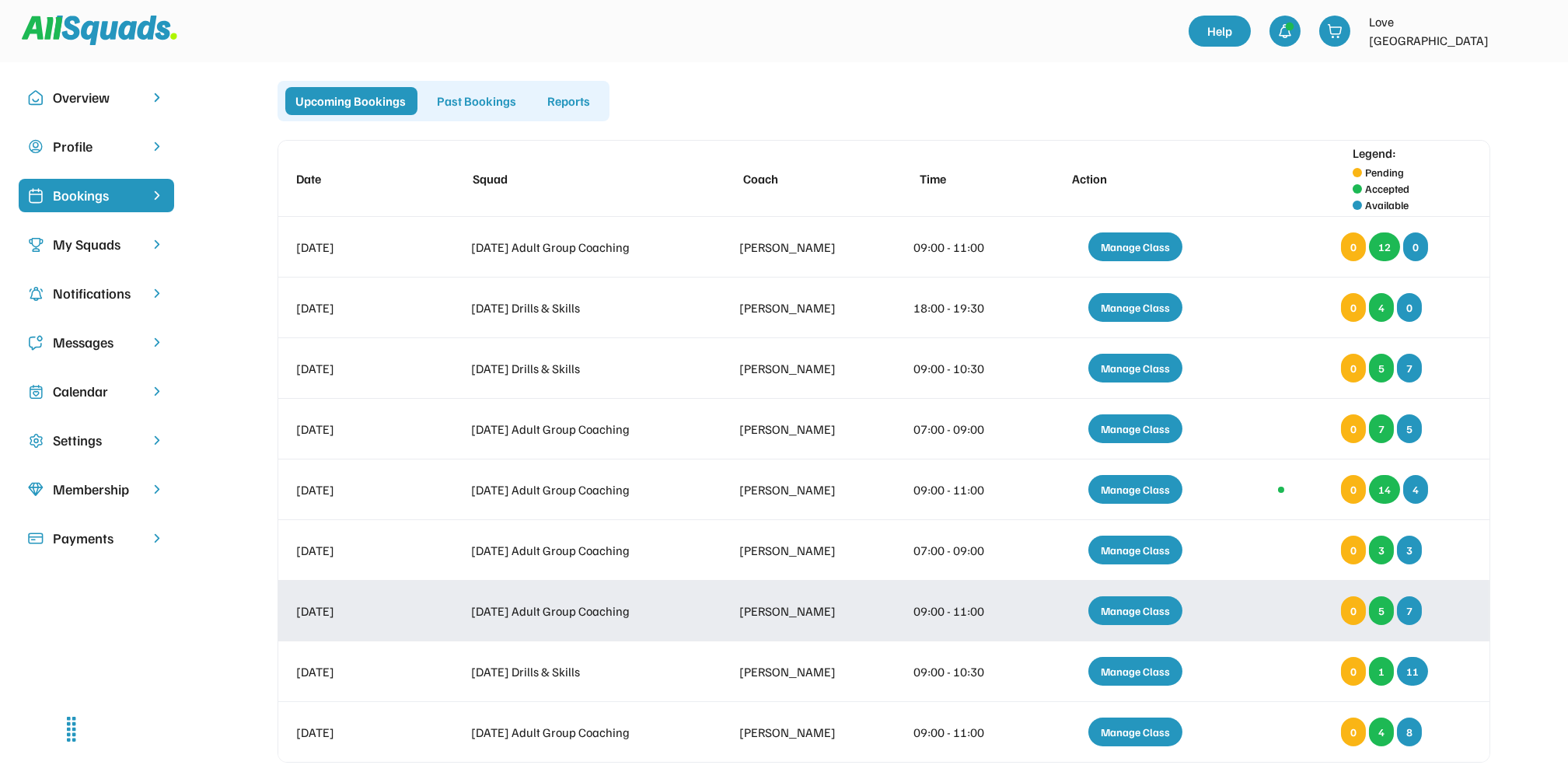
click at [1120, 616] on div "Manage Class" at bounding box center [1135, 611] width 94 height 29
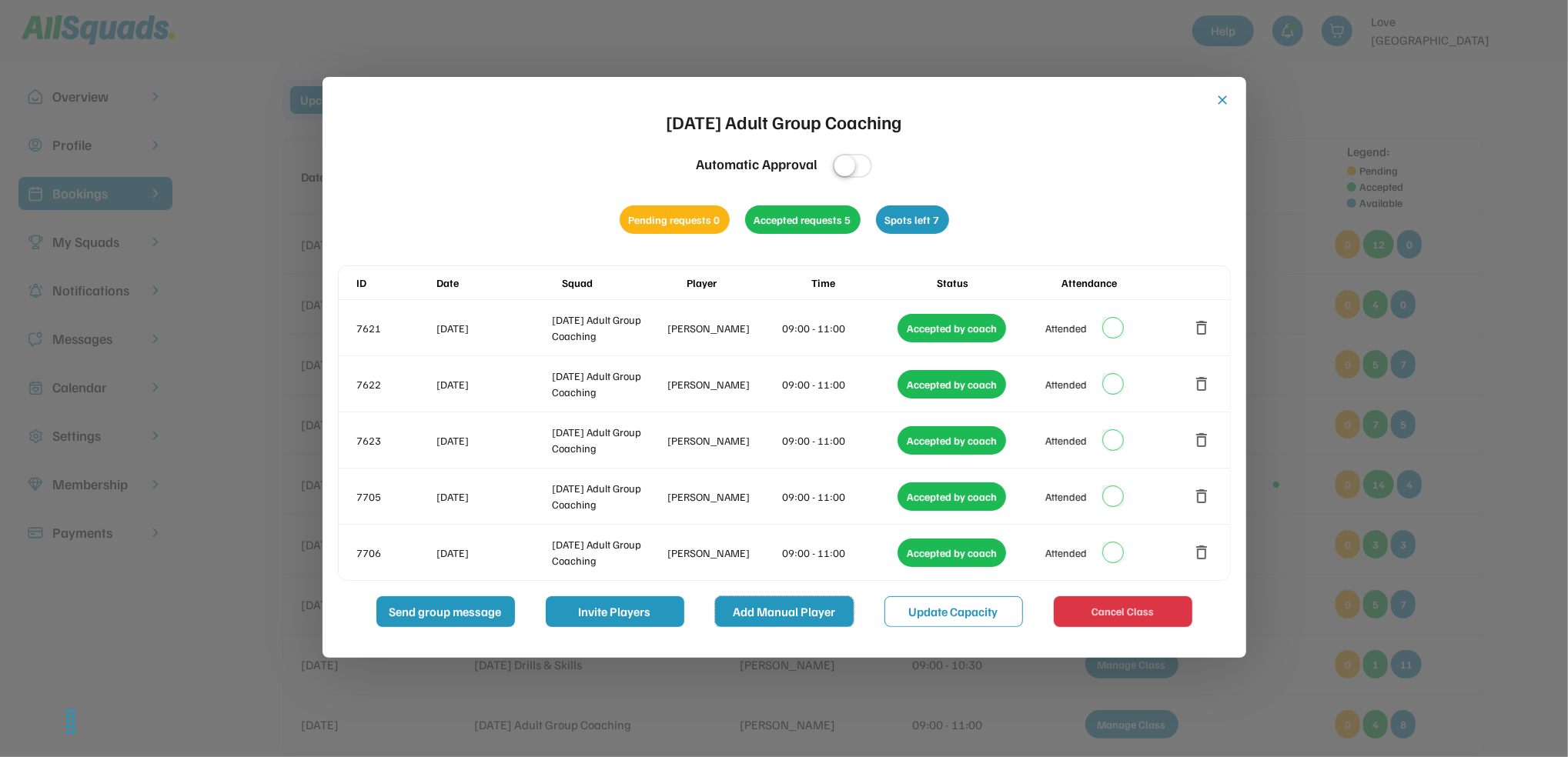
click at [810, 618] on button "Add Manual Player" at bounding box center [784, 611] width 139 height 31
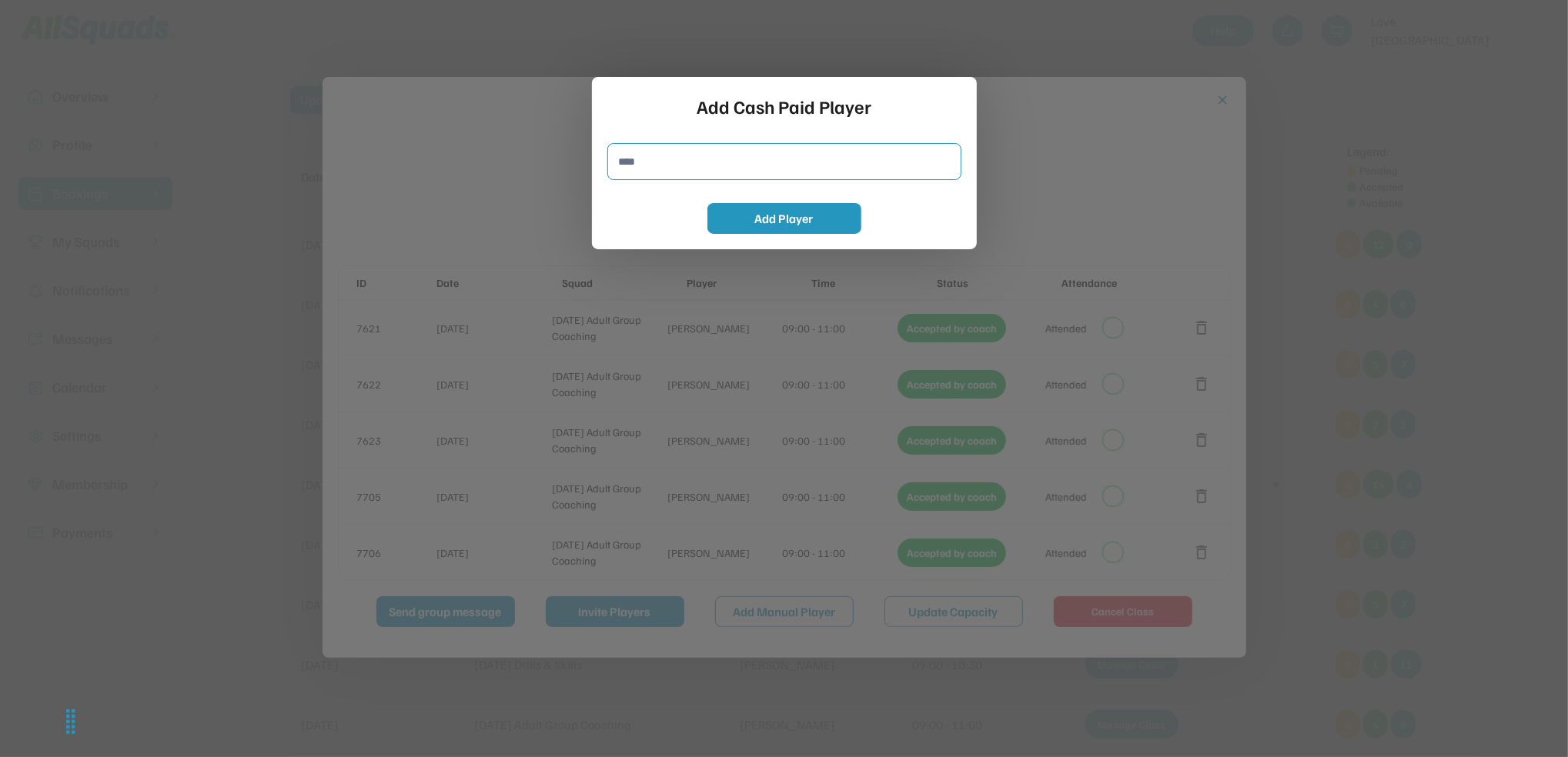
click at [688, 165] on input "input" at bounding box center [784, 161] width 354 height 37
type input "**********"
click at [737, 220] on button "Add Player" at bounding box center [784, 218] width 154 height 31
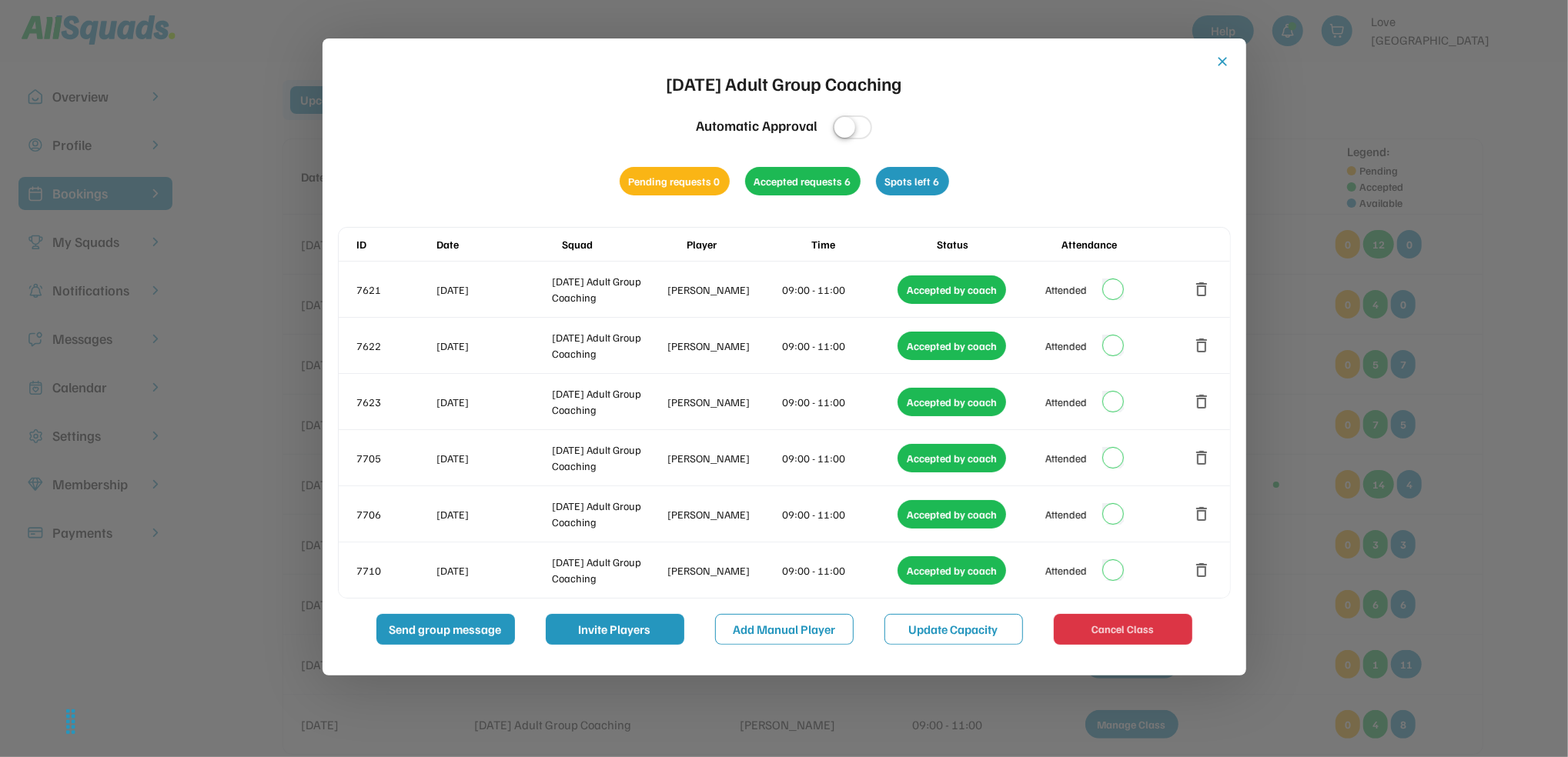
click at [1222, 56] on button "close" at bounding box center [1223, 61] width 15 height 15
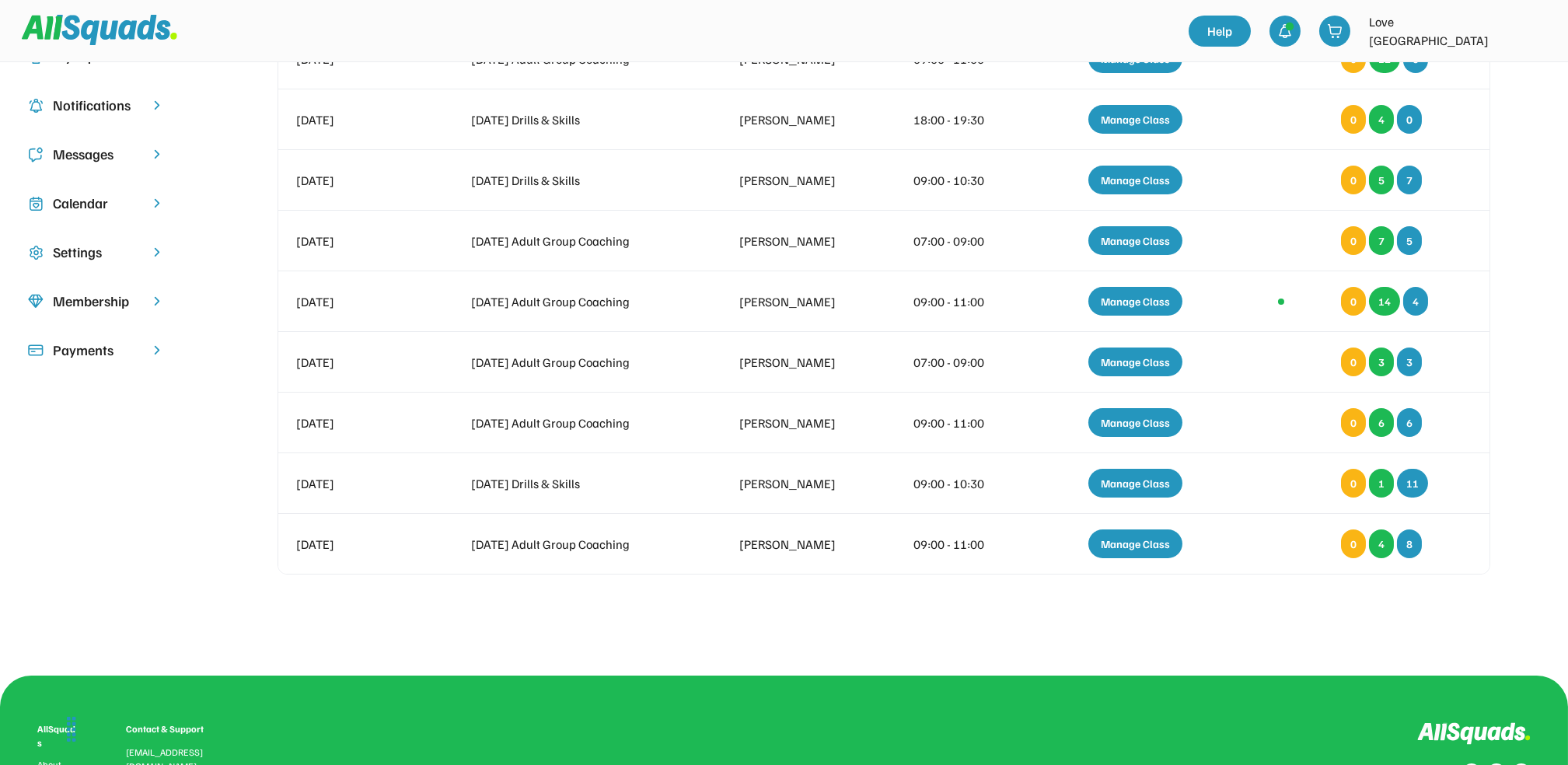
scroll to position [240, 0]
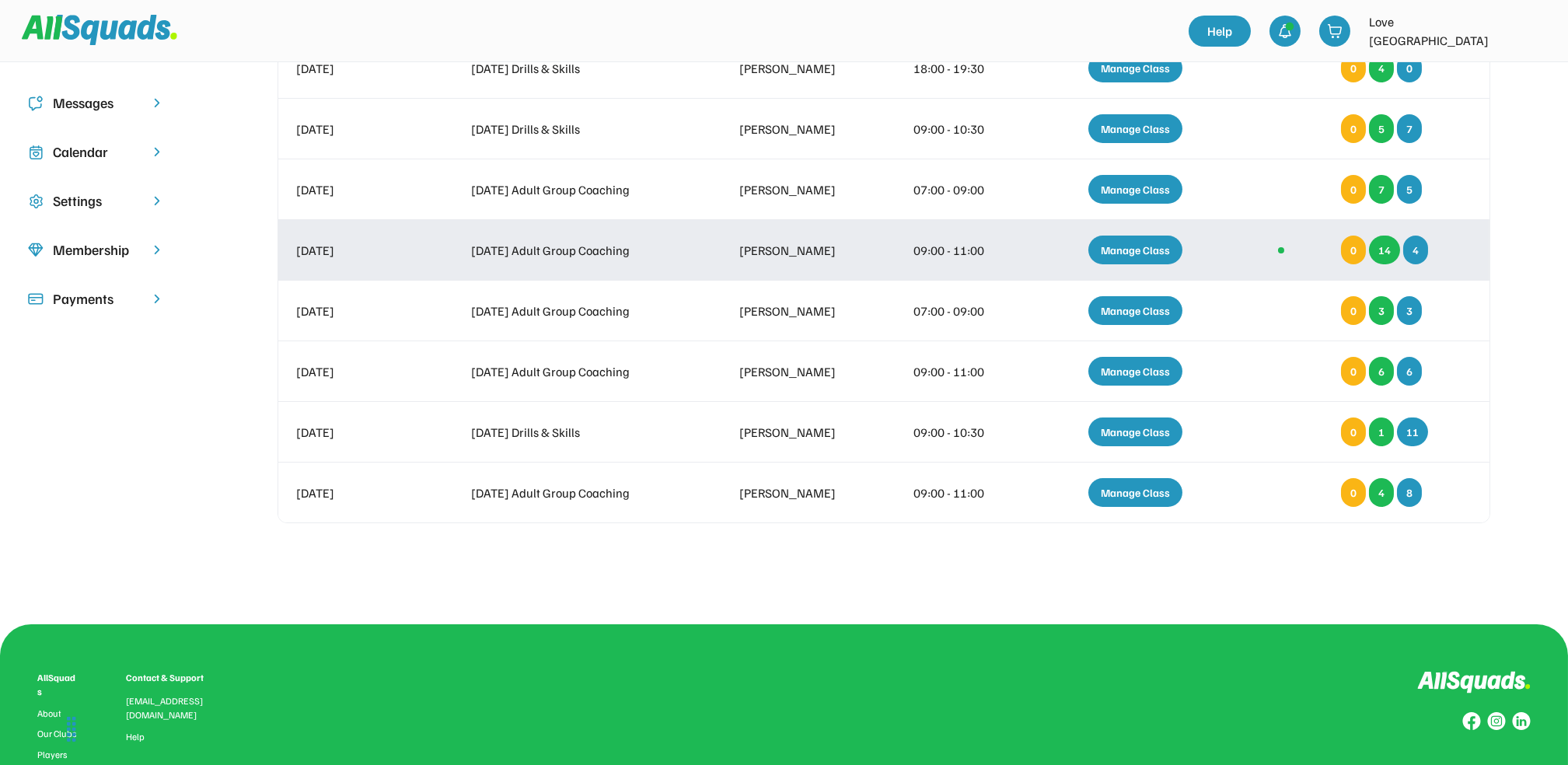
click at [1132, 251] on div "Manage Class" at bounding box center [1135, 250] width 94 height 29
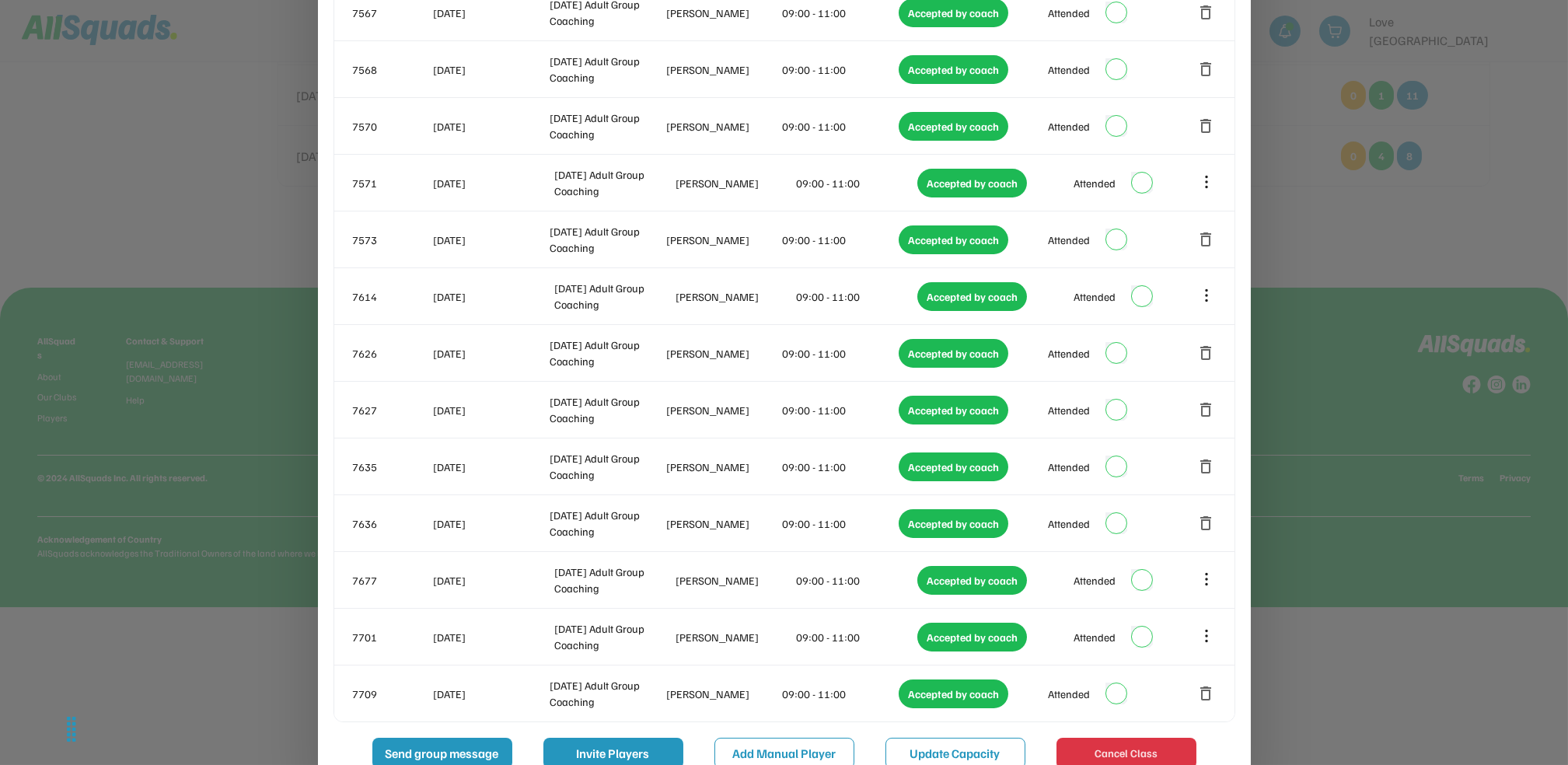
scroll to position [612, 0]
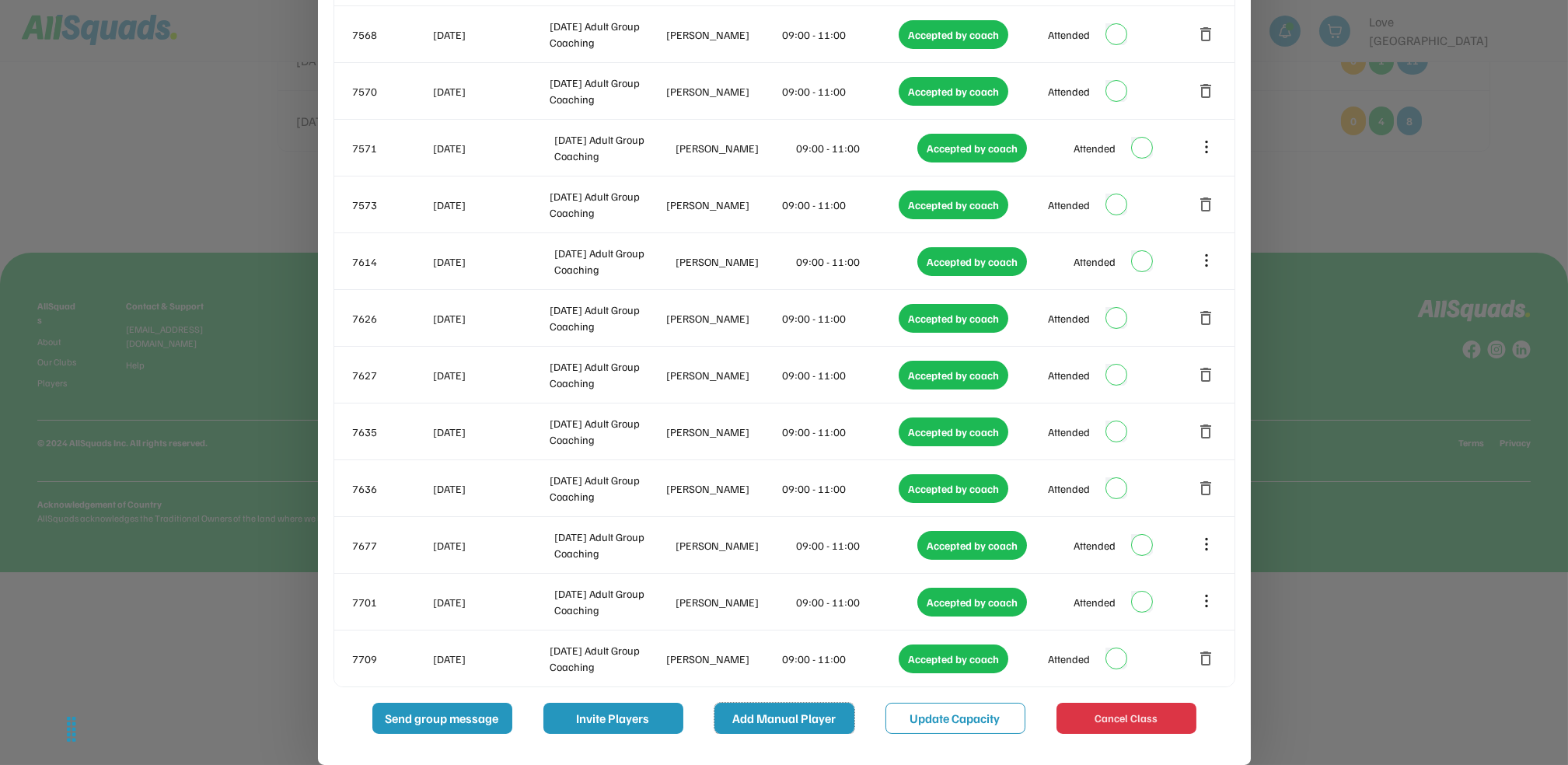
click at [812, 711] on button "Add Manual Player" at bounding box center [784, 718] width 140 height 31
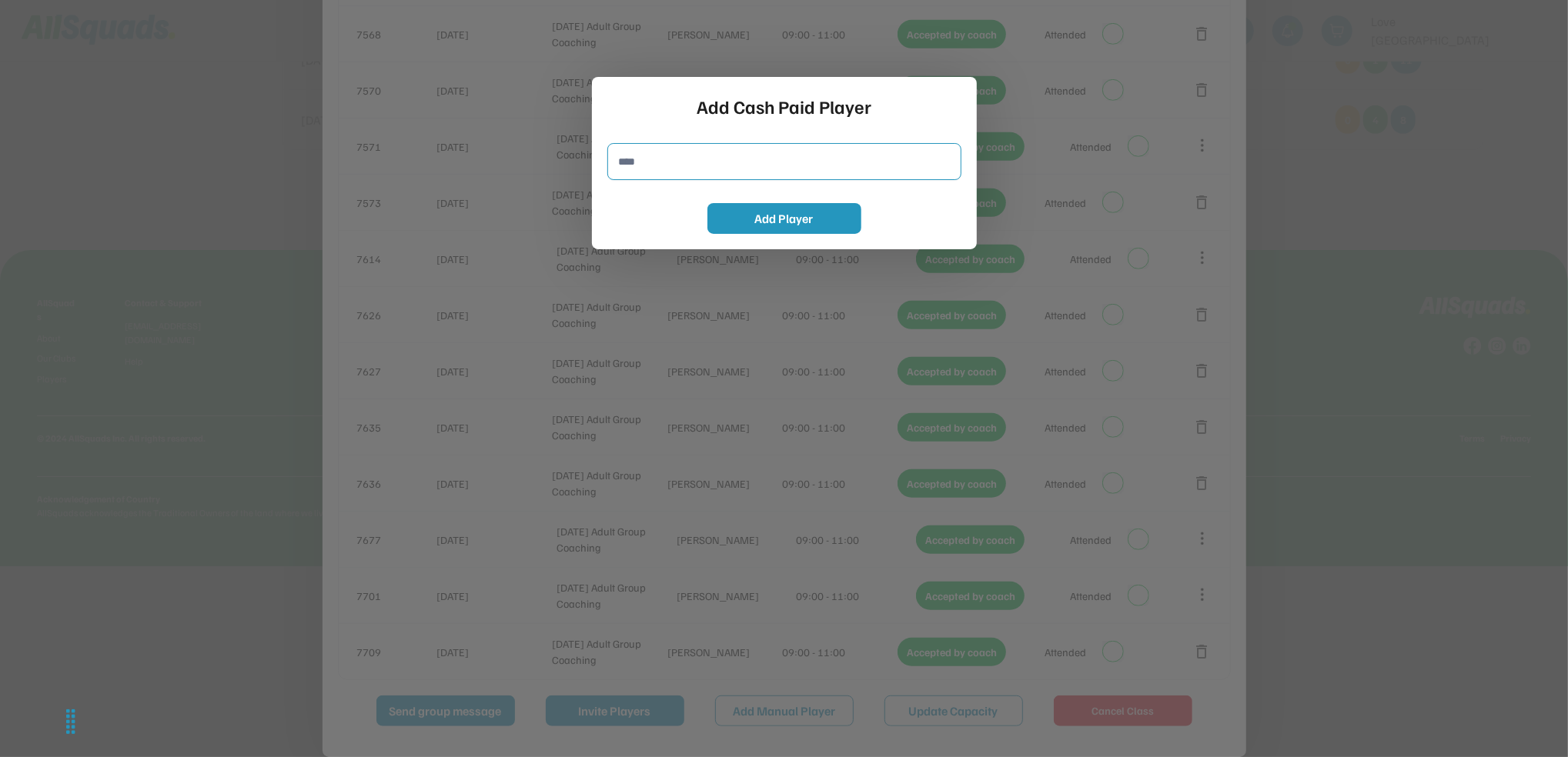
click at [667, 172] on input "input" at bounding box center [784, 161] width 354 height 37
click at [669, 164] on input "input" at bounding box center [784, 161] width 354 height 37
type input "**********"
click at [766, 212] on button "Add Player" at bounding box center [784, 218] width 154 height 31
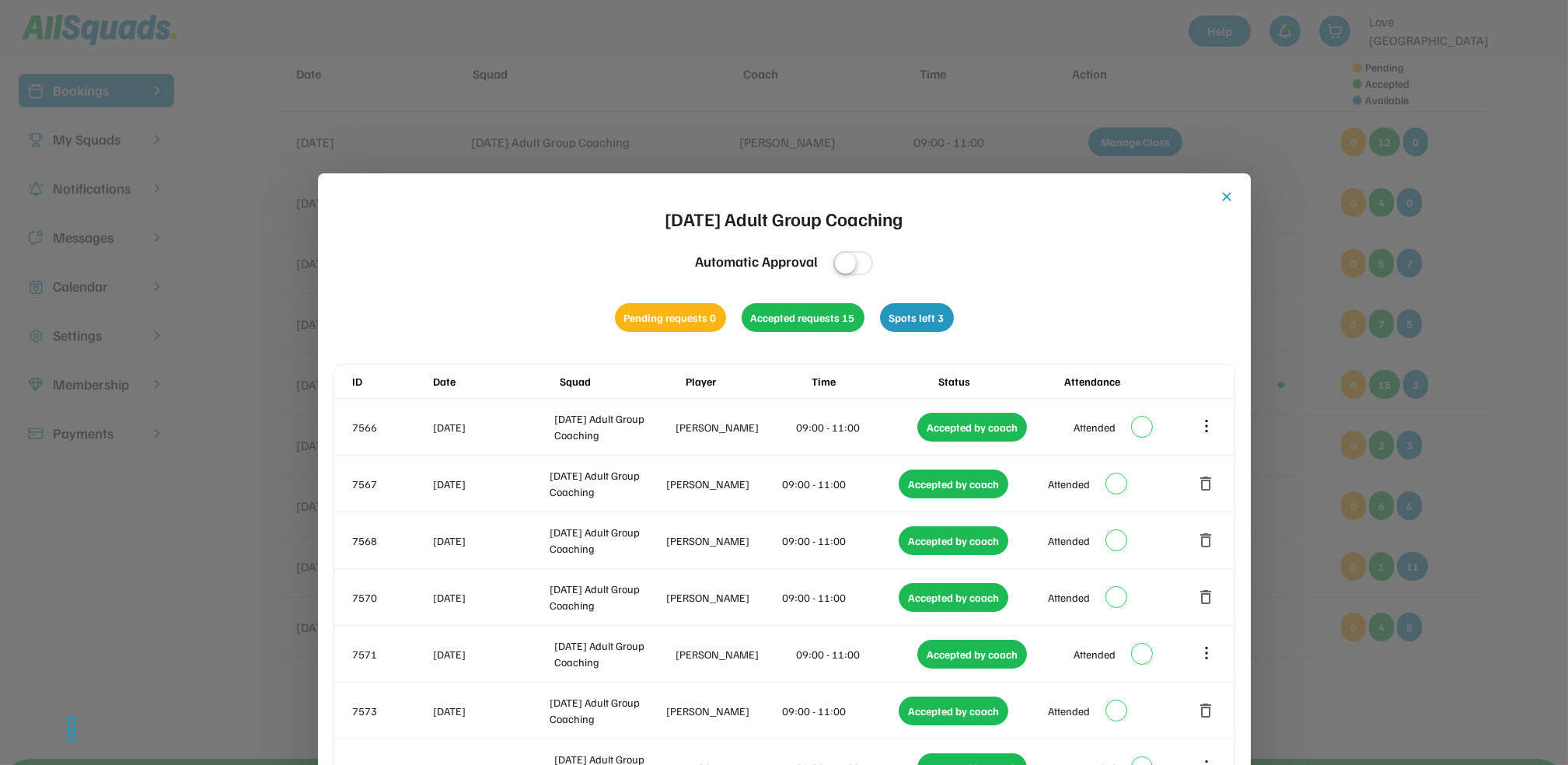
scroll to position [15, 0]
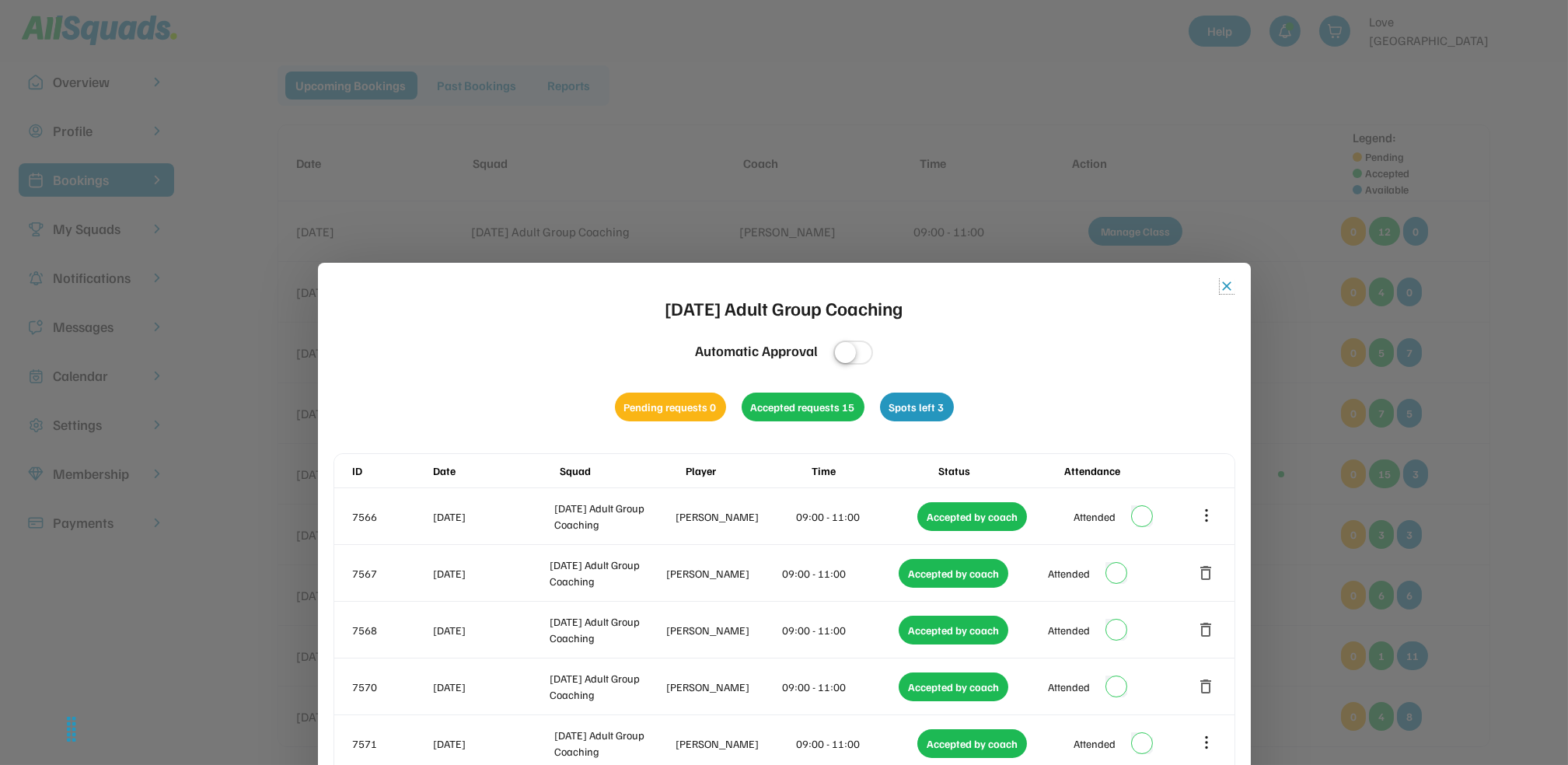
click at [1222, 286] on button "close" at bounding box center [1227, 286] width 15 height 15
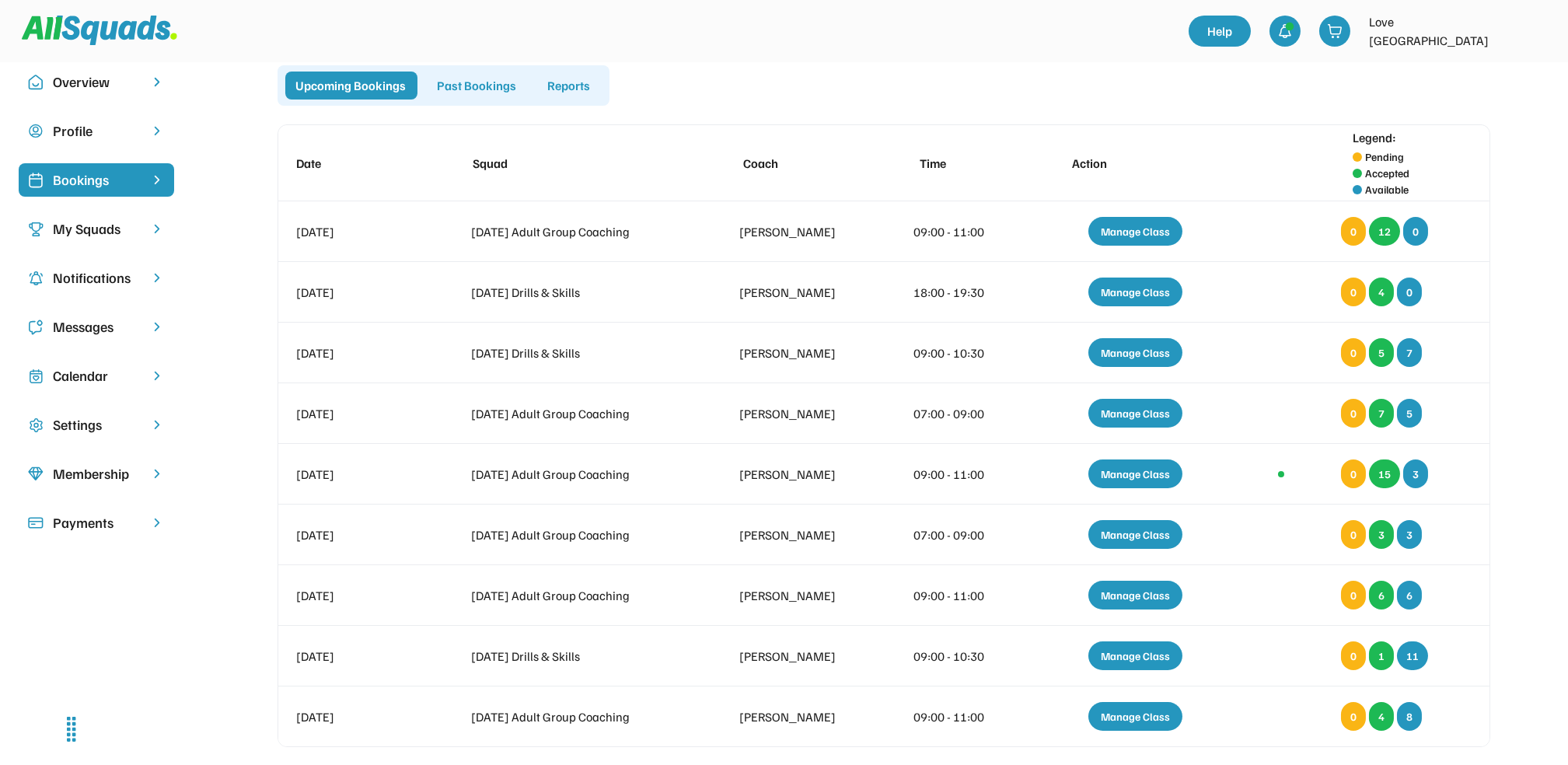
click at [1522, 269] on div "Upcoming Bookings Past Bookings Reports Date Squad Coach Time Action Legend: Pe…" at bounding box center [883, 434] width 1332 height 736
